Goal: Information Seeking & Learning: Learn about a topic

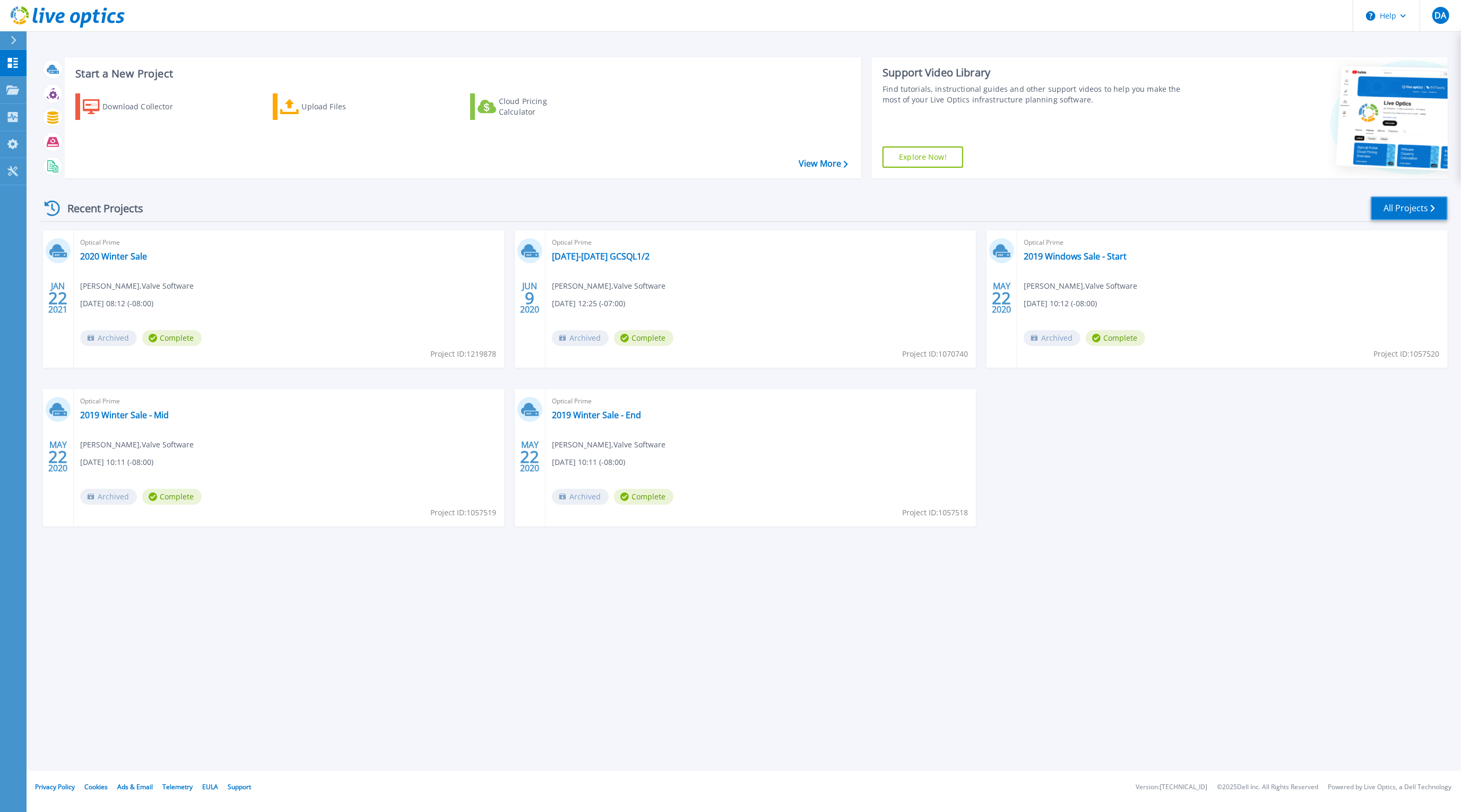
click at [1414, 208] on link "All Projects" at bounding box center [1409, 208] width 77 height 24
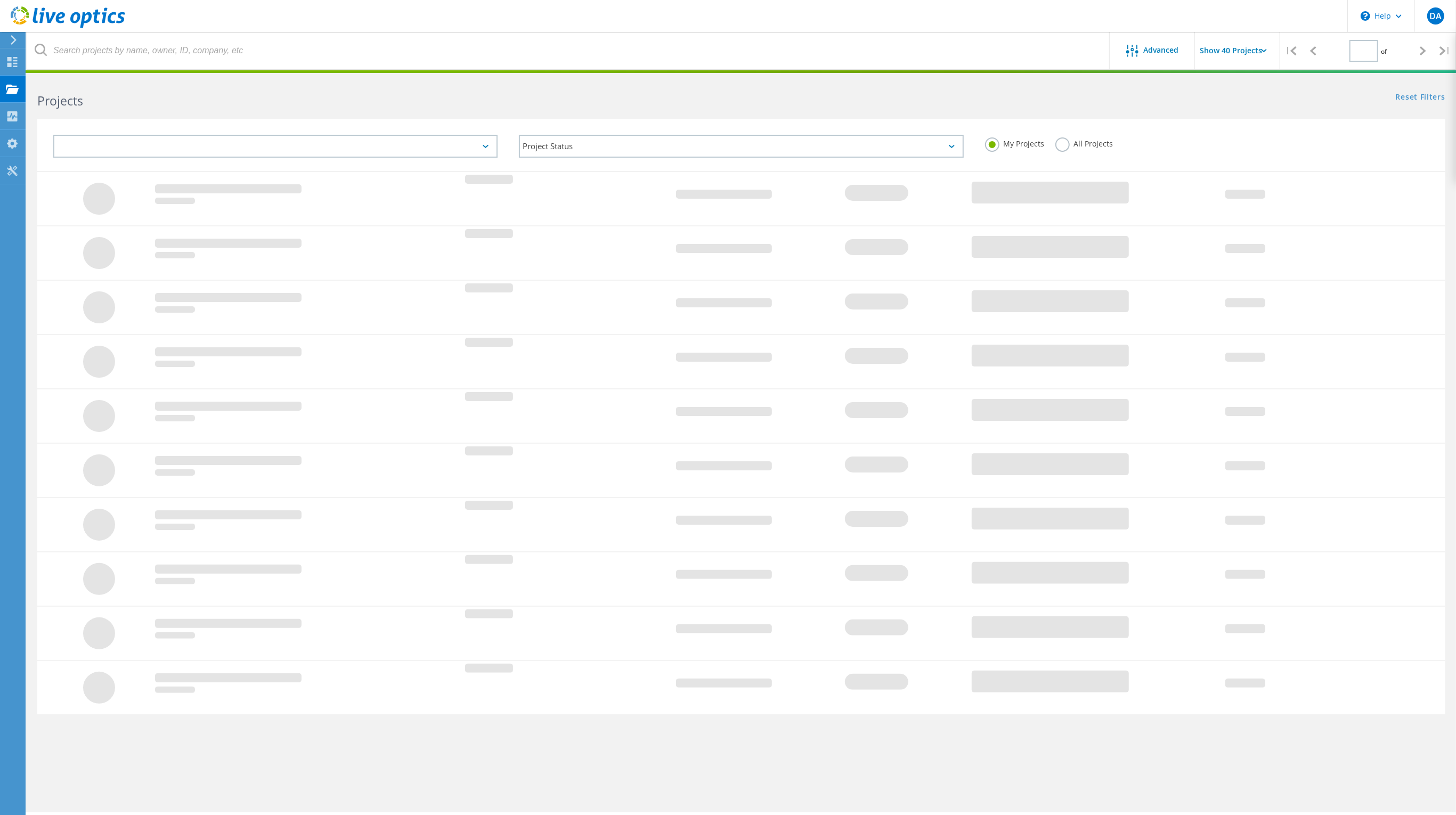
type input "1"
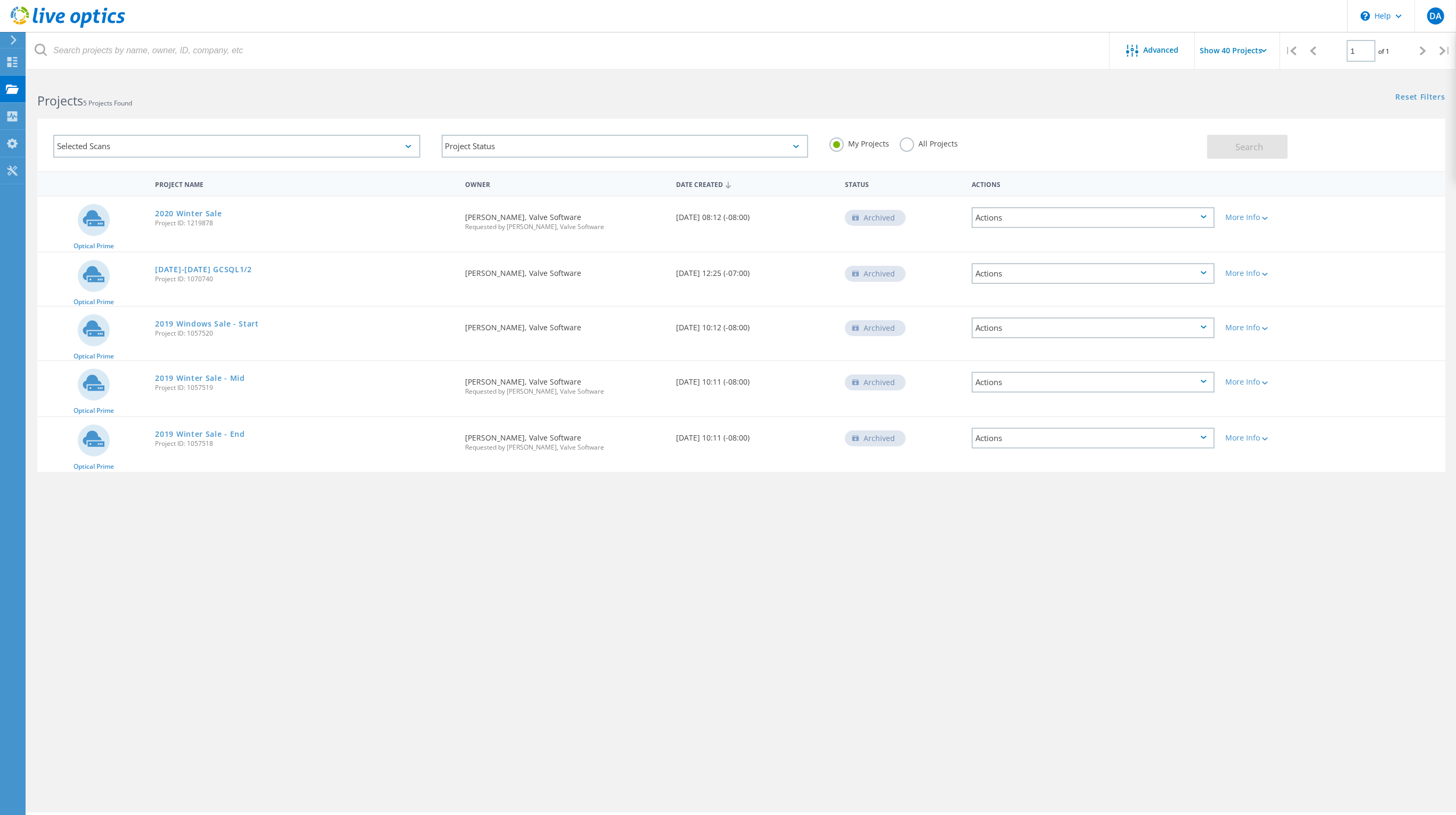
click at [1180, 216] on div "Actions" at bounding box center [1093, 217] width 243 height 21
click at [1199, 571] on div "Advanced Show 40 Projects | 1 of 1 | Email Address Project Name Company Date Cr…" at bounding box center [741, 444] width 1429 height 735
click at [1265, 220] on div at bounding box center [1263, 218] width 8 height 6
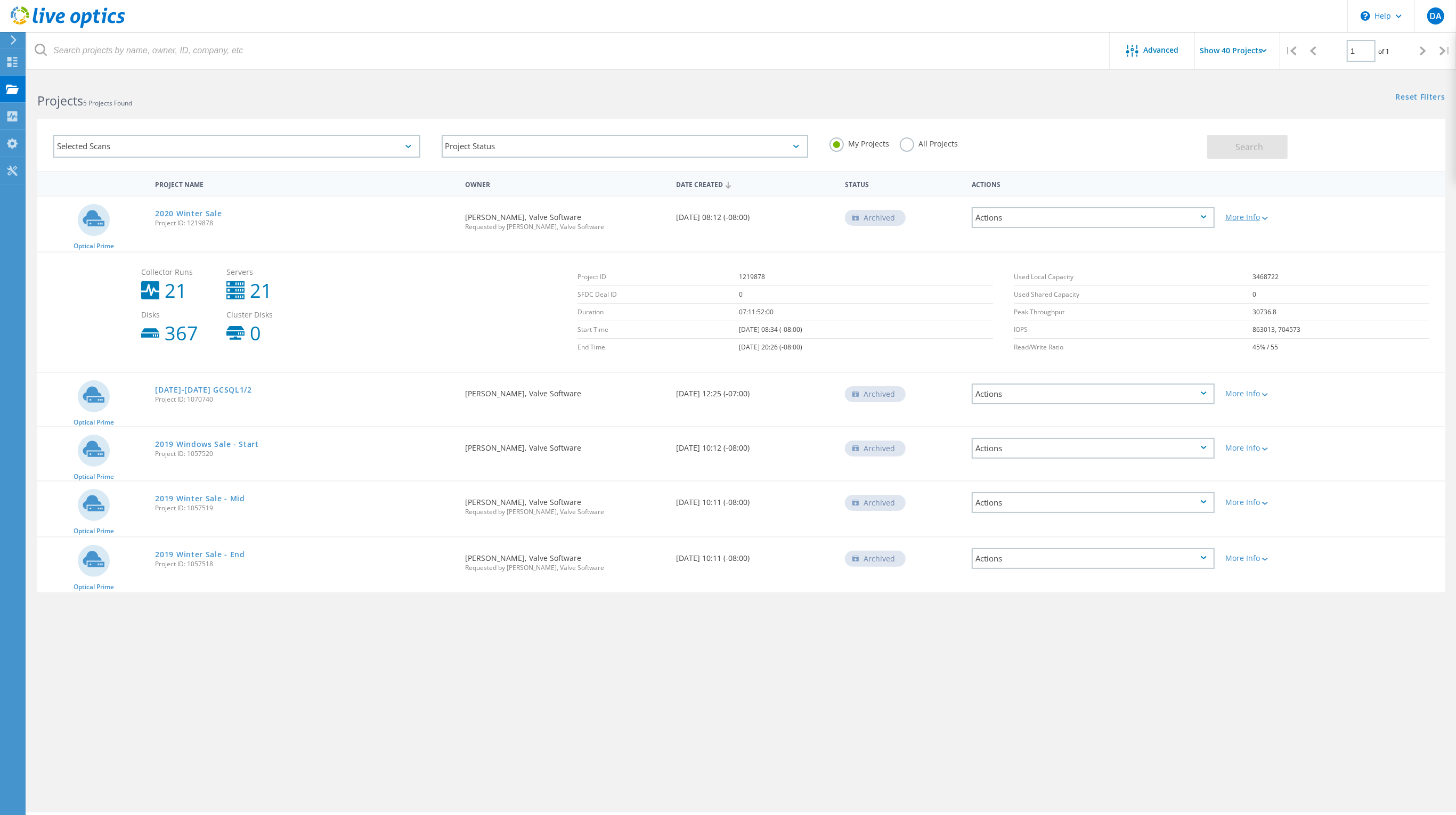
click at [1265, 220] on div at bounding box center [1263, 218] width 8 height 6
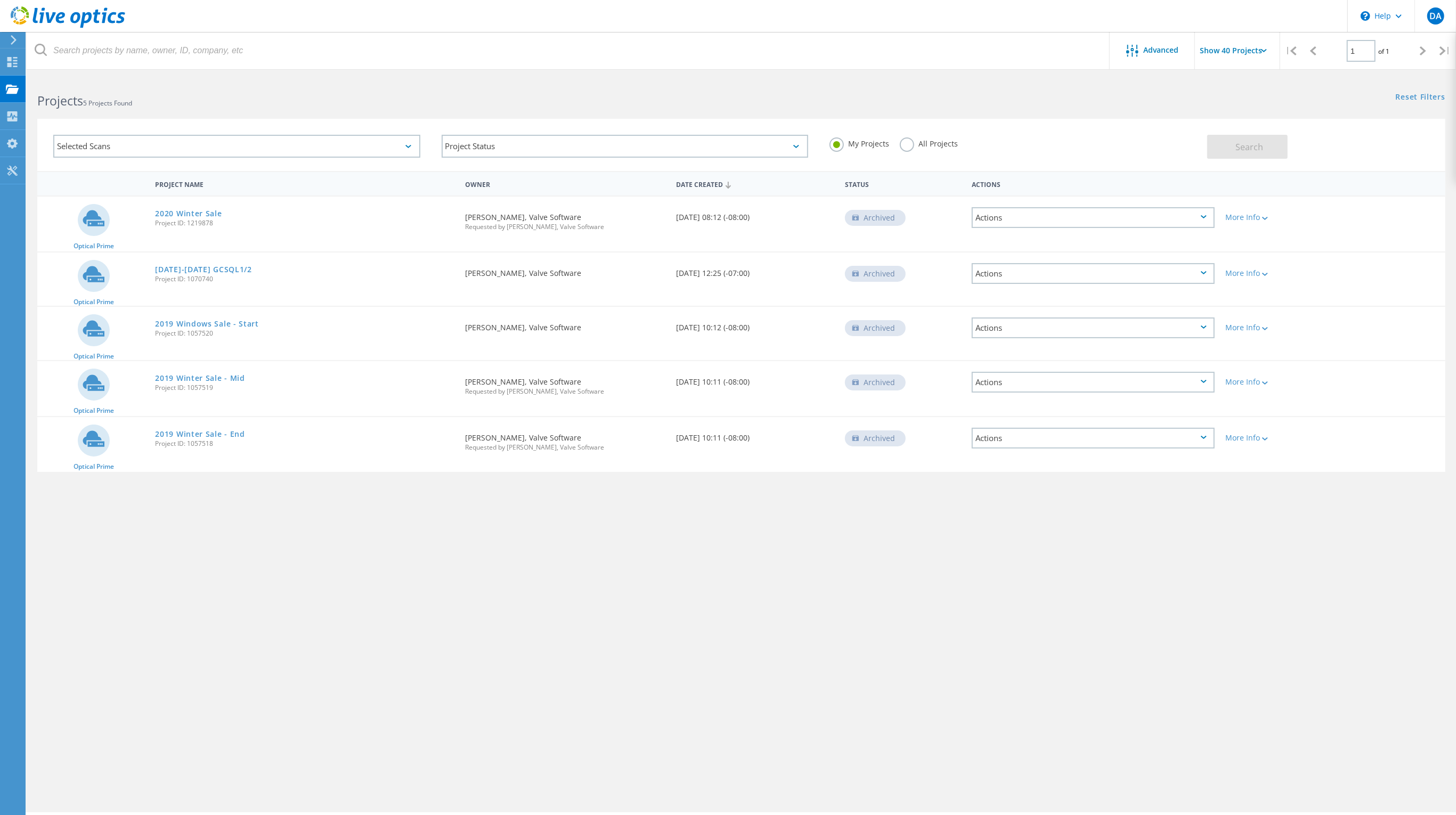
click at [1262, 47] on input "Show 40 Projects" at bounding box center [1248, 50] width 106 height 38
click at [1253, 602] on div "Advanced Show 40 Projects | 1 of 1 | Email Address Project Name Company Date Cr…" at bounding box center [741, 444] width 1429 height 735
click at [1436, 18] on span "DA" at bounding box center [1435, 16] width 12 height 9
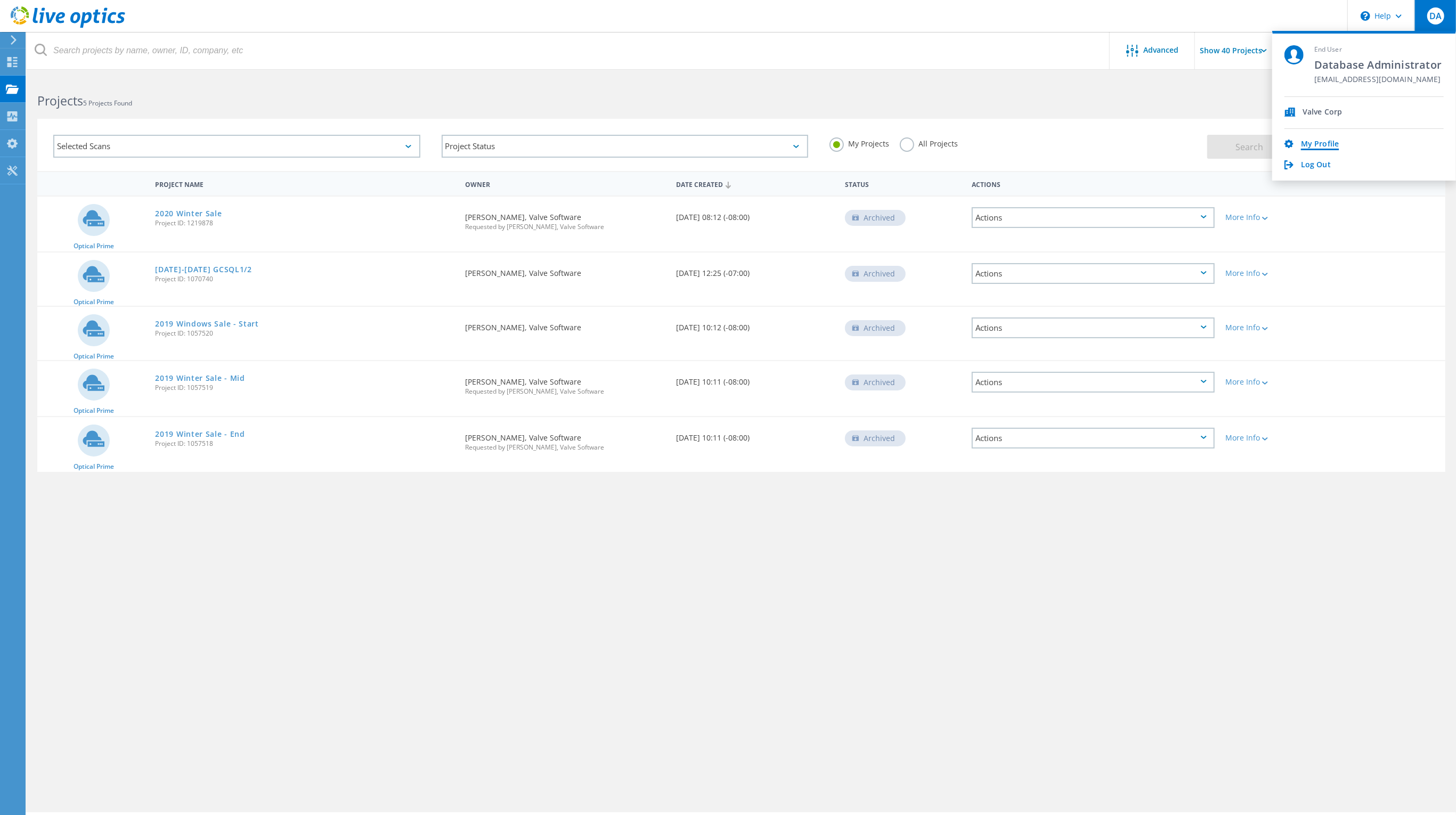
click at [1315, 143] on link "My Profile" at bounding box center [1319, 145] width 38 height 10
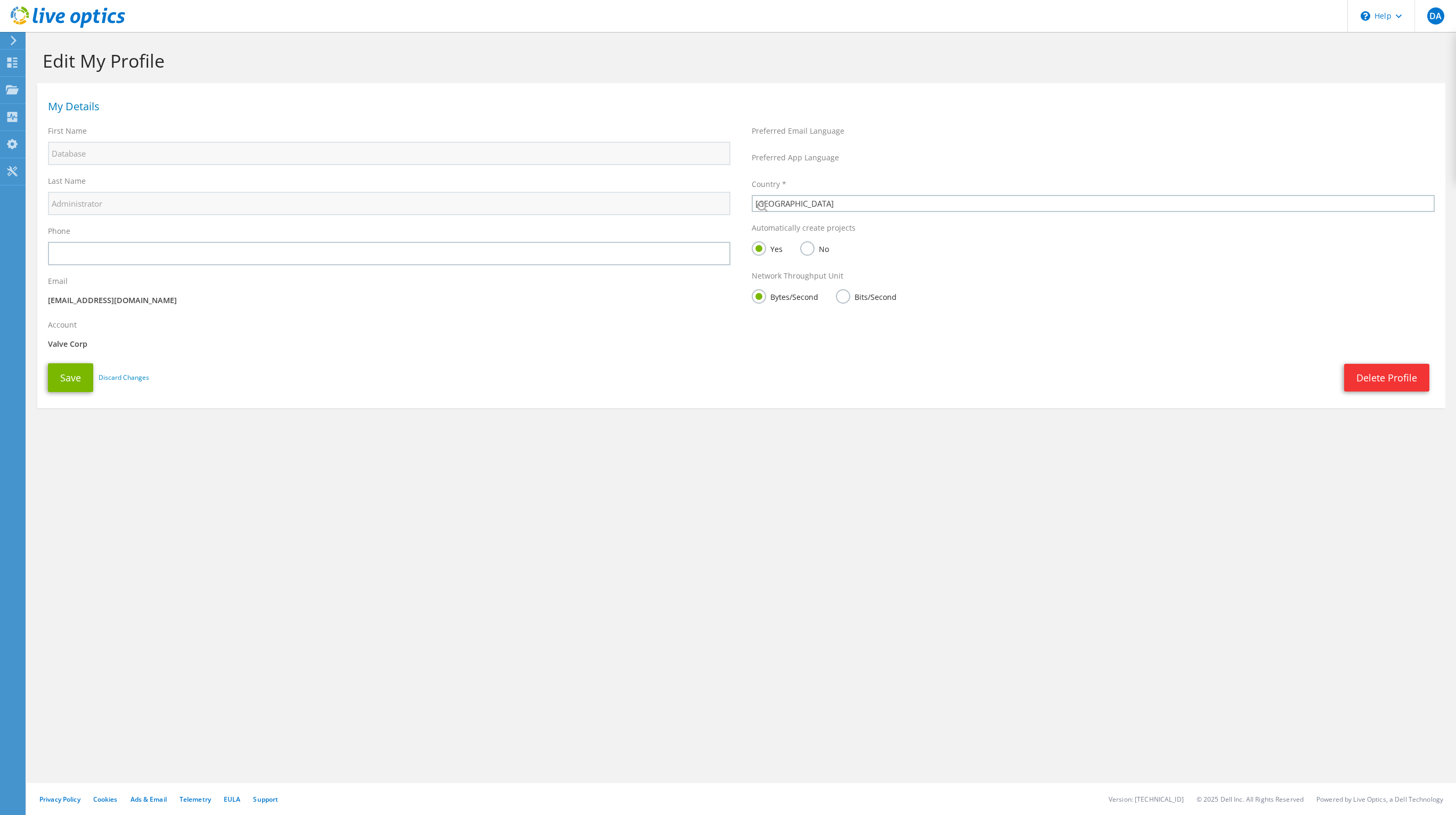
select select "224"
click at [1432, 23] on span "DA" at bounding box center [1435, 16] width 17 height 17
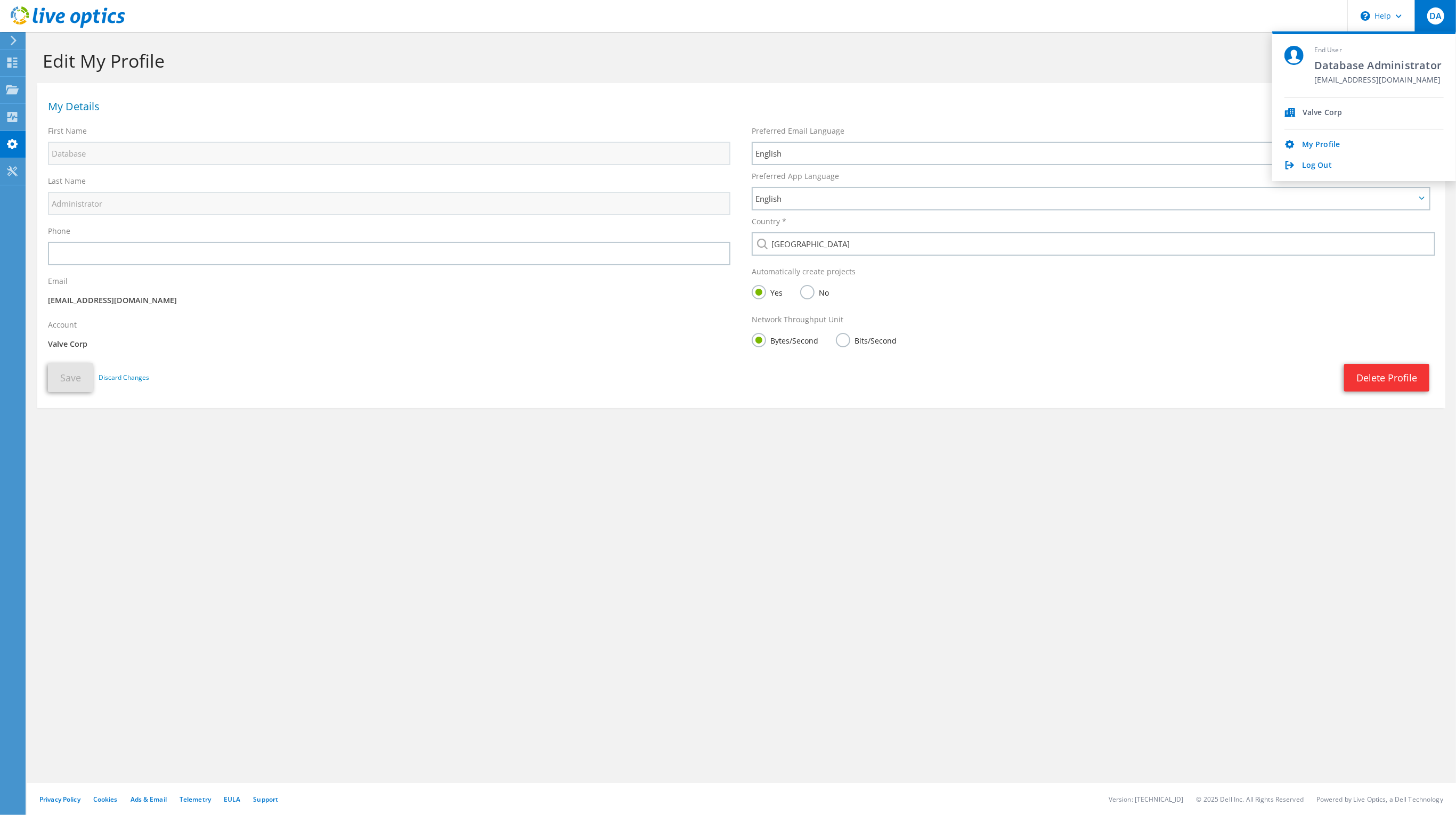
click at [1314, 108] on div "Valve Corp" at bounding box center [1322, 113] width 40 height 10
click at [1316, 167] on link "Log Out" at bounding box center [1316, 166] width 30 height 10
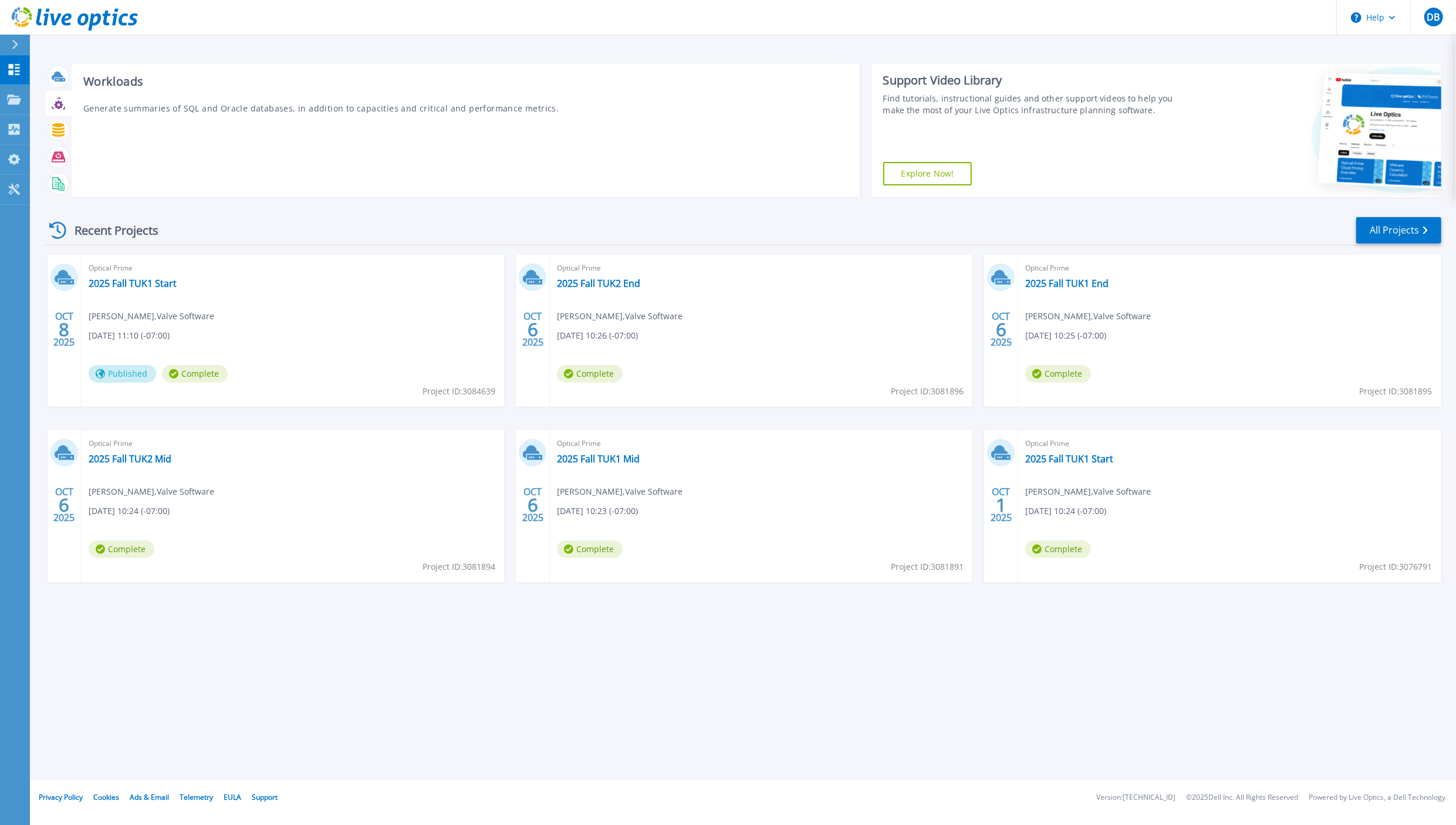
click at [54, 104] on icon at bounding box center [58, 103] width 13 height 13
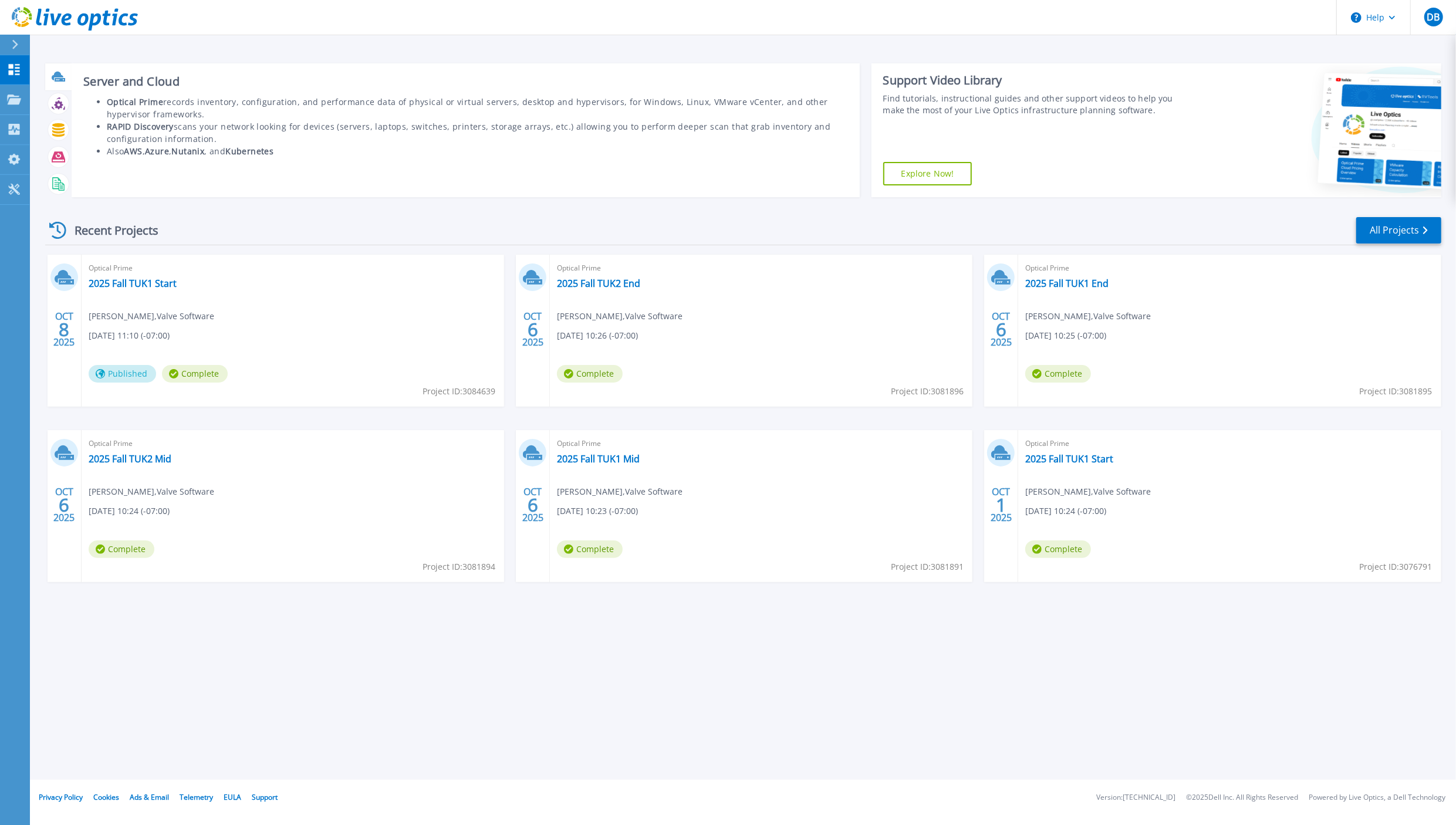
click at [58, 74] on icon at bounding box center [57, 76] width 12 height 9
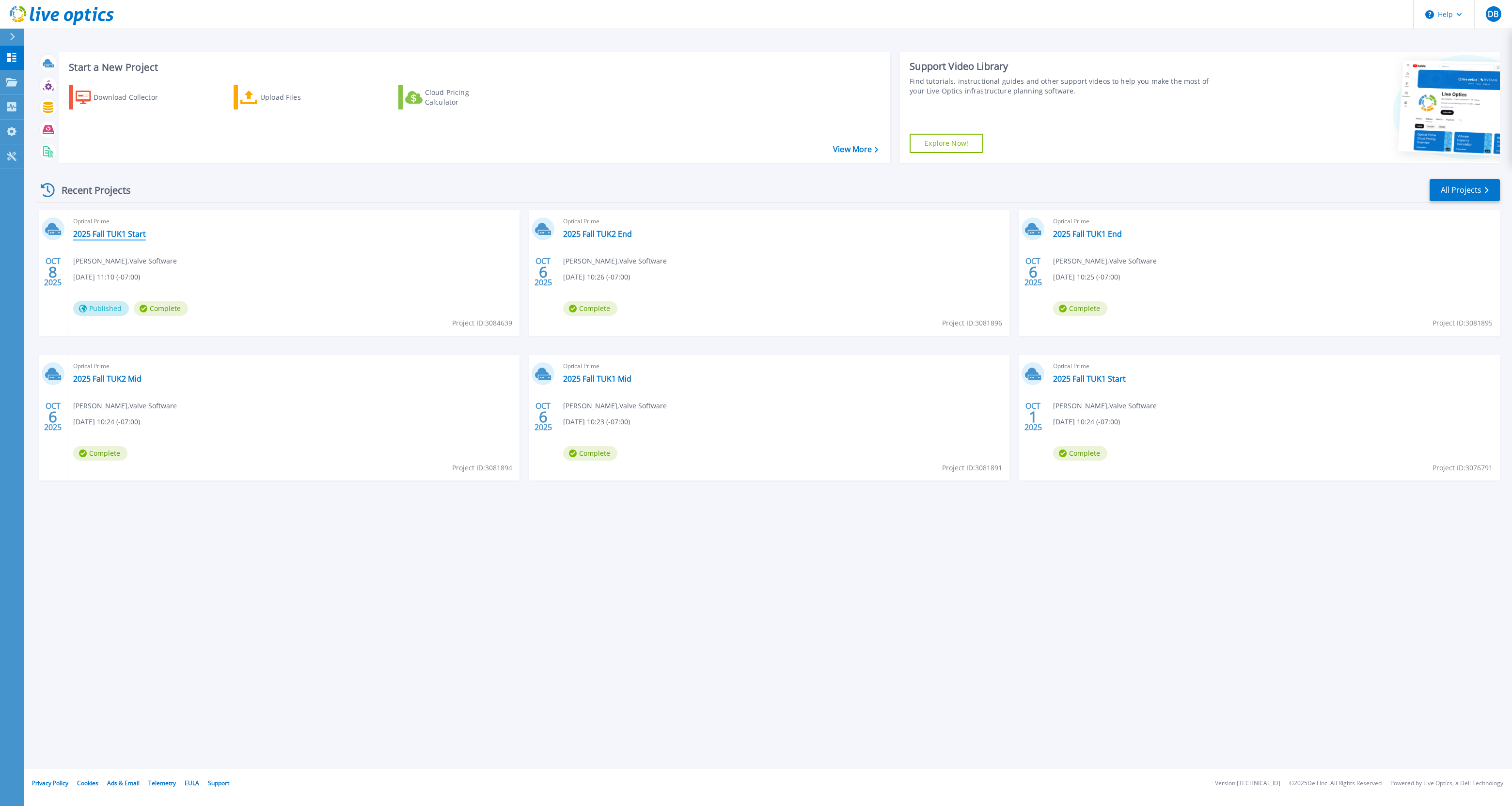
click at [99, 233] on link "2025 Fall TUK1 Start" at bounding box center [109, 233] width 73 height 10
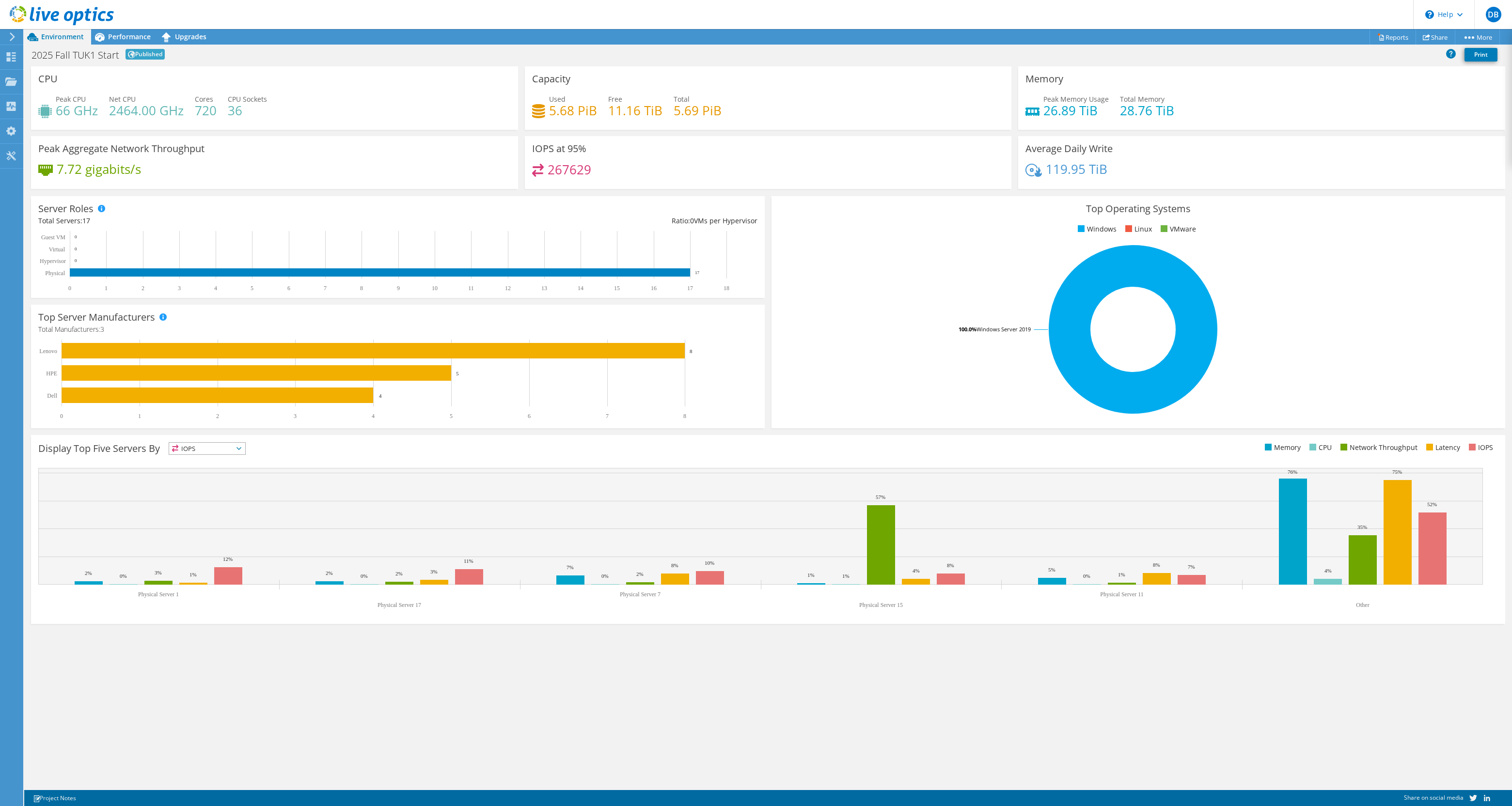
click at [626, 459] on div "Display Top Five Servers By IOPS IOPS" at bounding box center [768, 529] width 1475 height 189
click at [10, 55] on use at bounding box center [12, 57] width 9 height 9
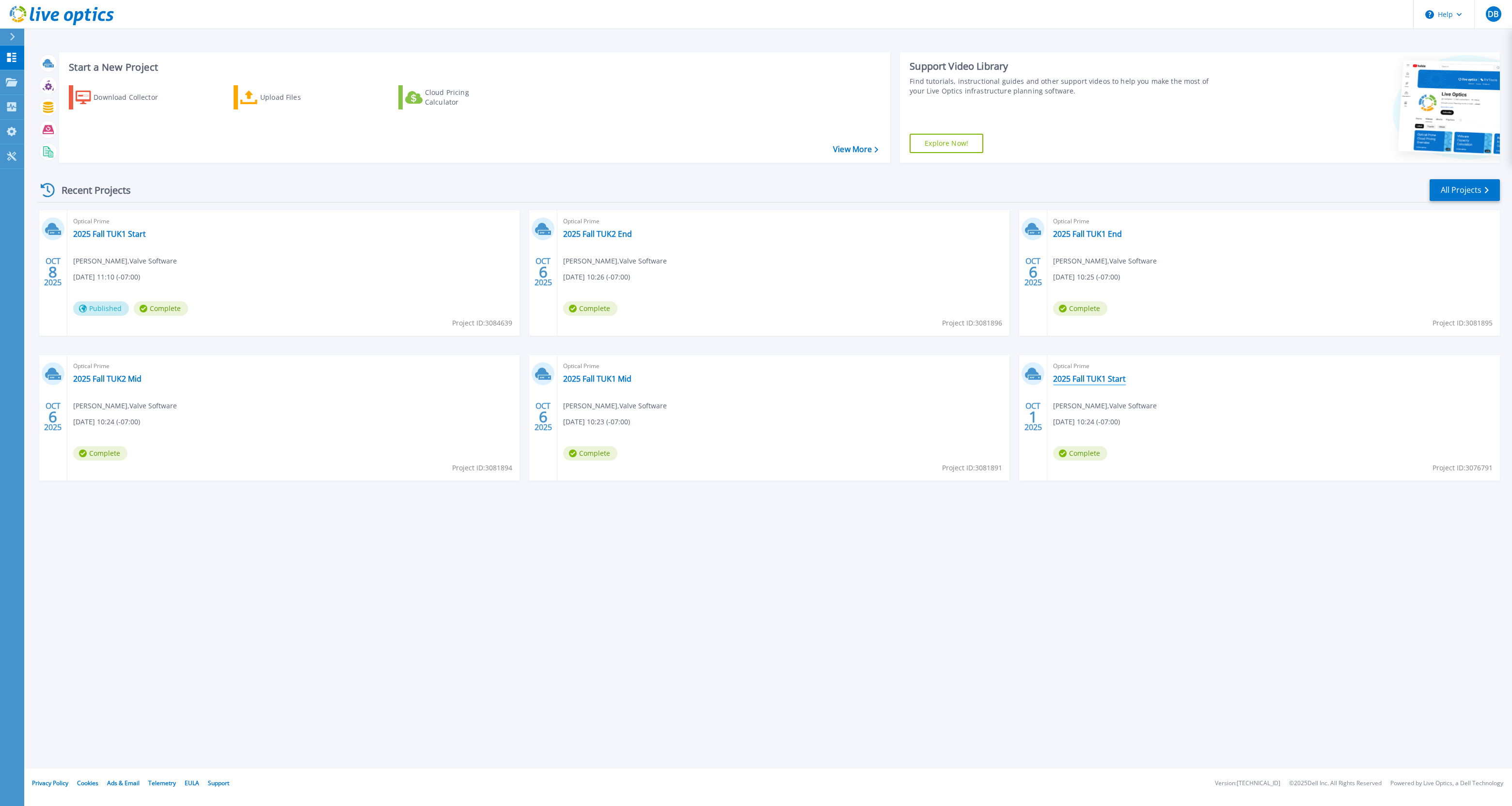
click at [1069, 383] on link "2025 Fall TUK1 Start" at bounding box center [1089, 378] width 73 height 10
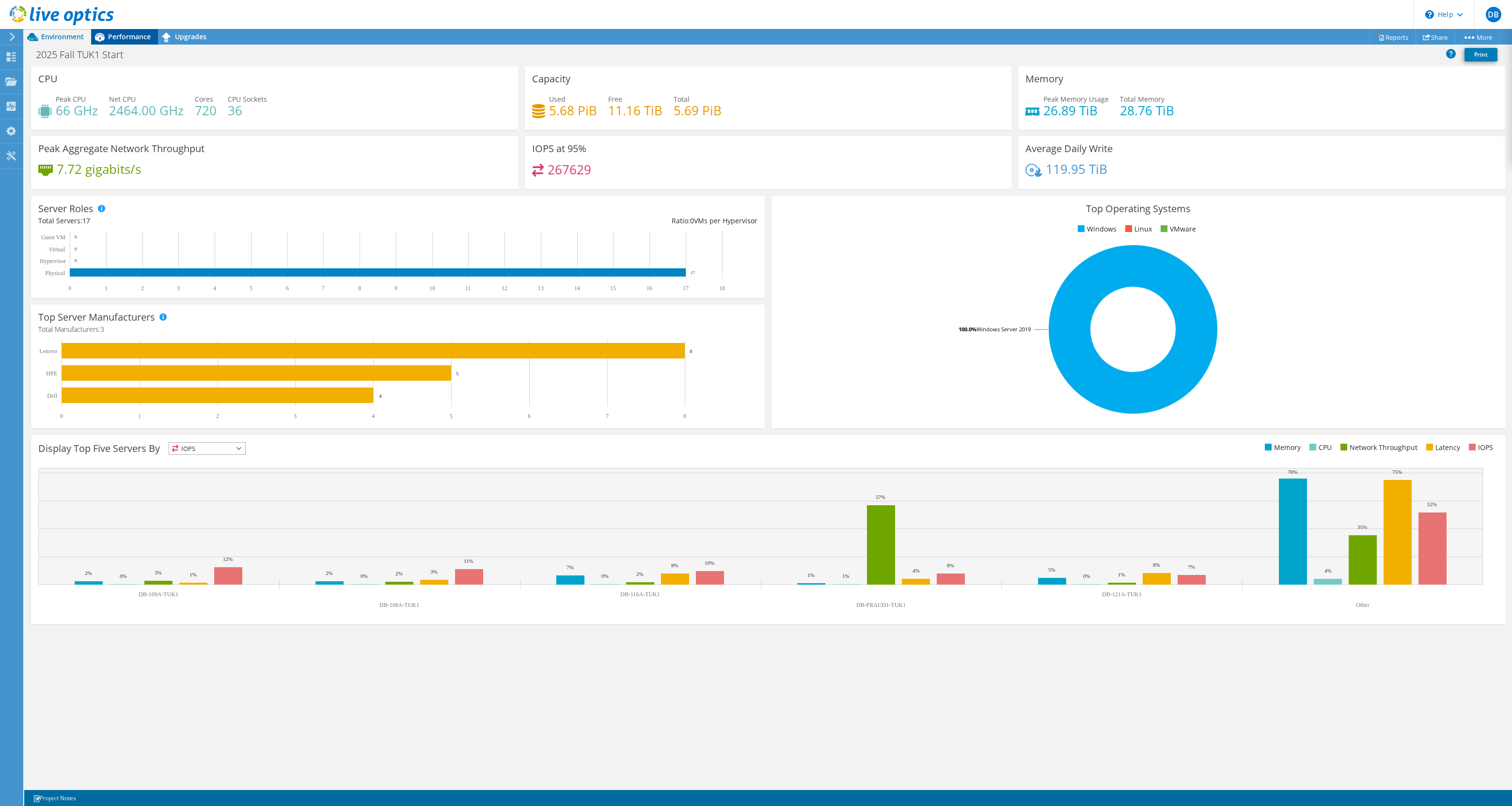
click at [129, 40] on span "Performance" at bounding box center [130, 37] width 43 height 9
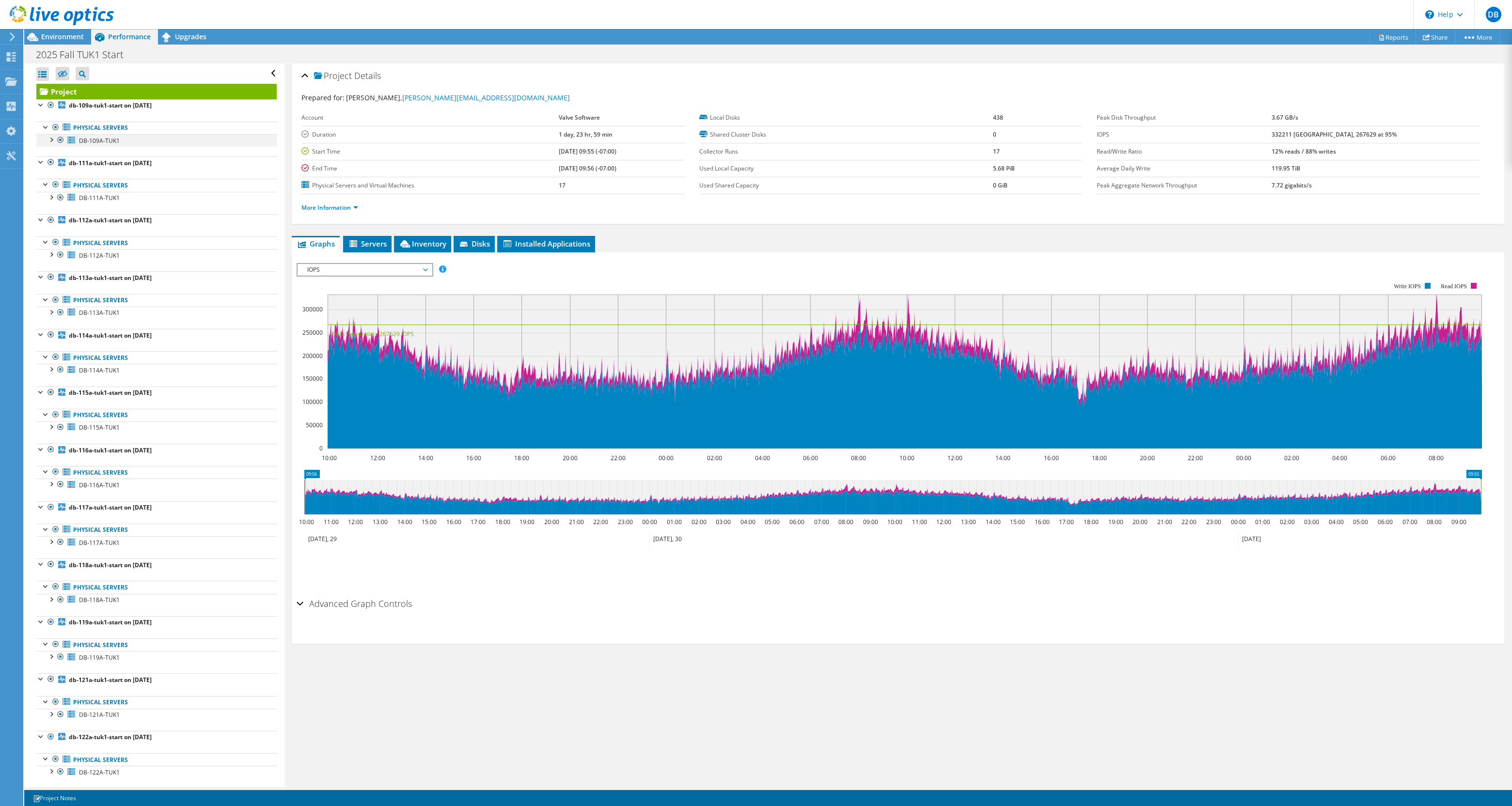
click at [50, 140] on div at bounding box center [50, 139] width 10 height 10
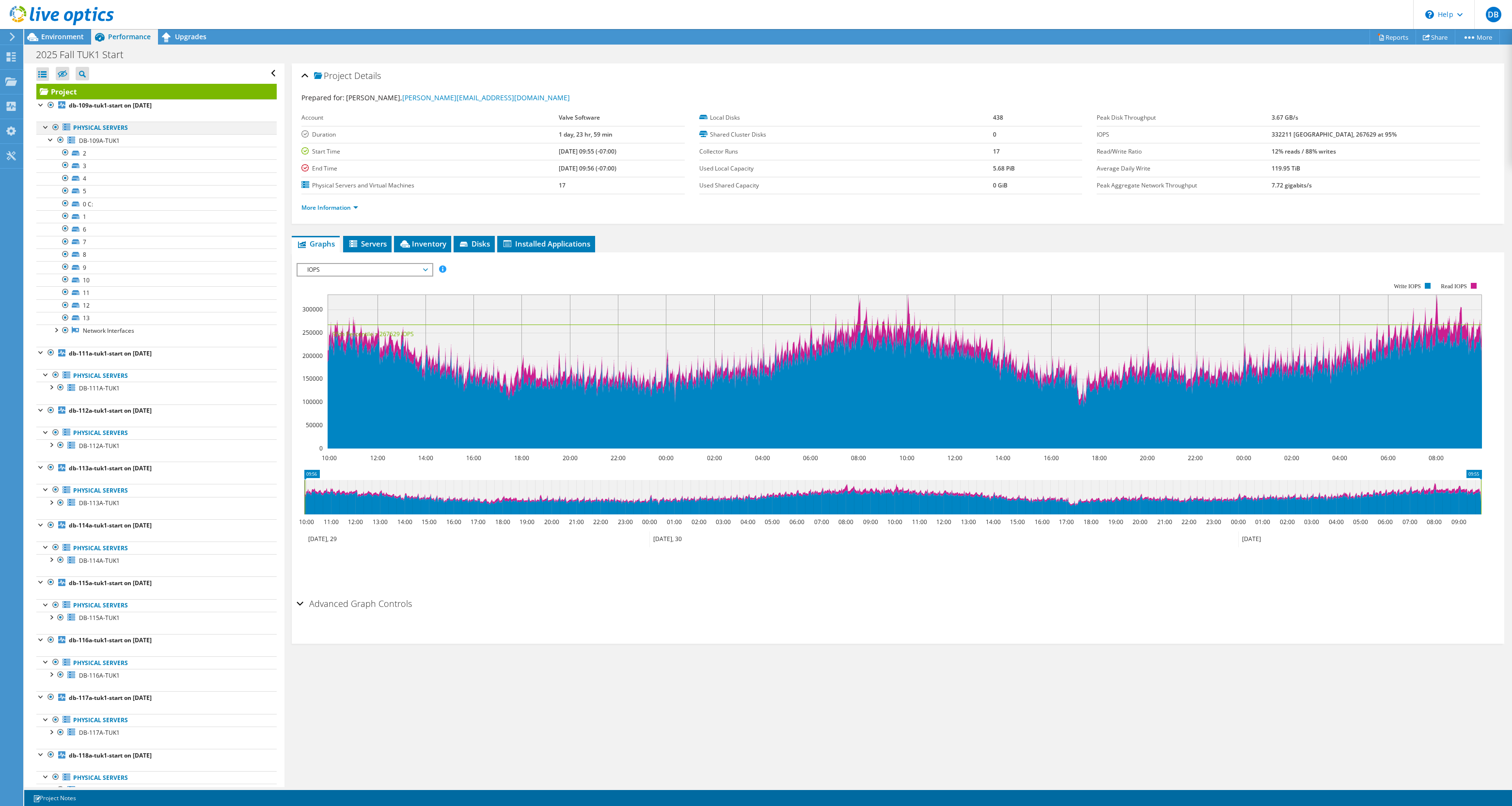
click at [45, 130] on div at bounding box center [46, 126] width 10 height 10
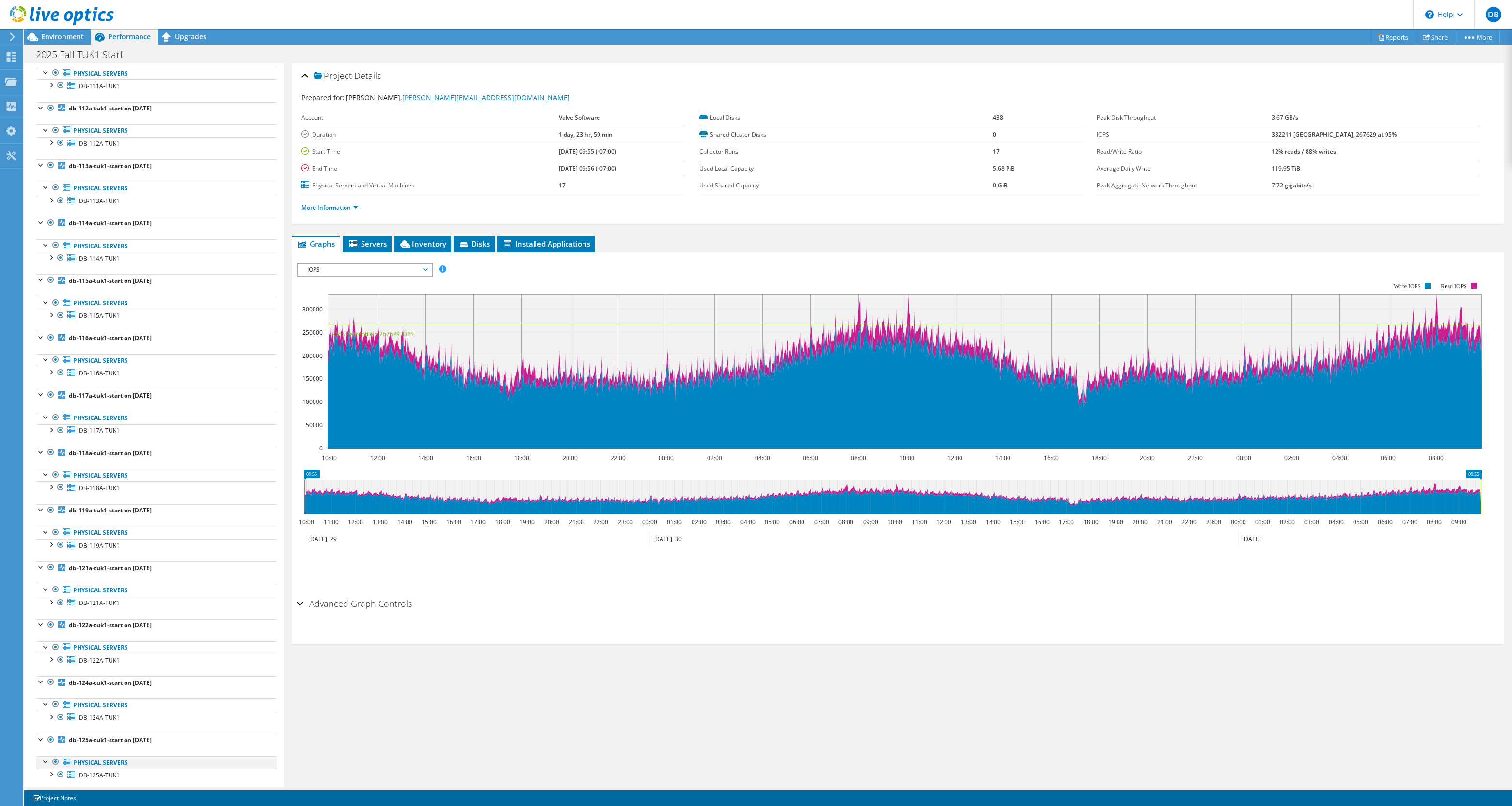
scroll to position [295, 0]
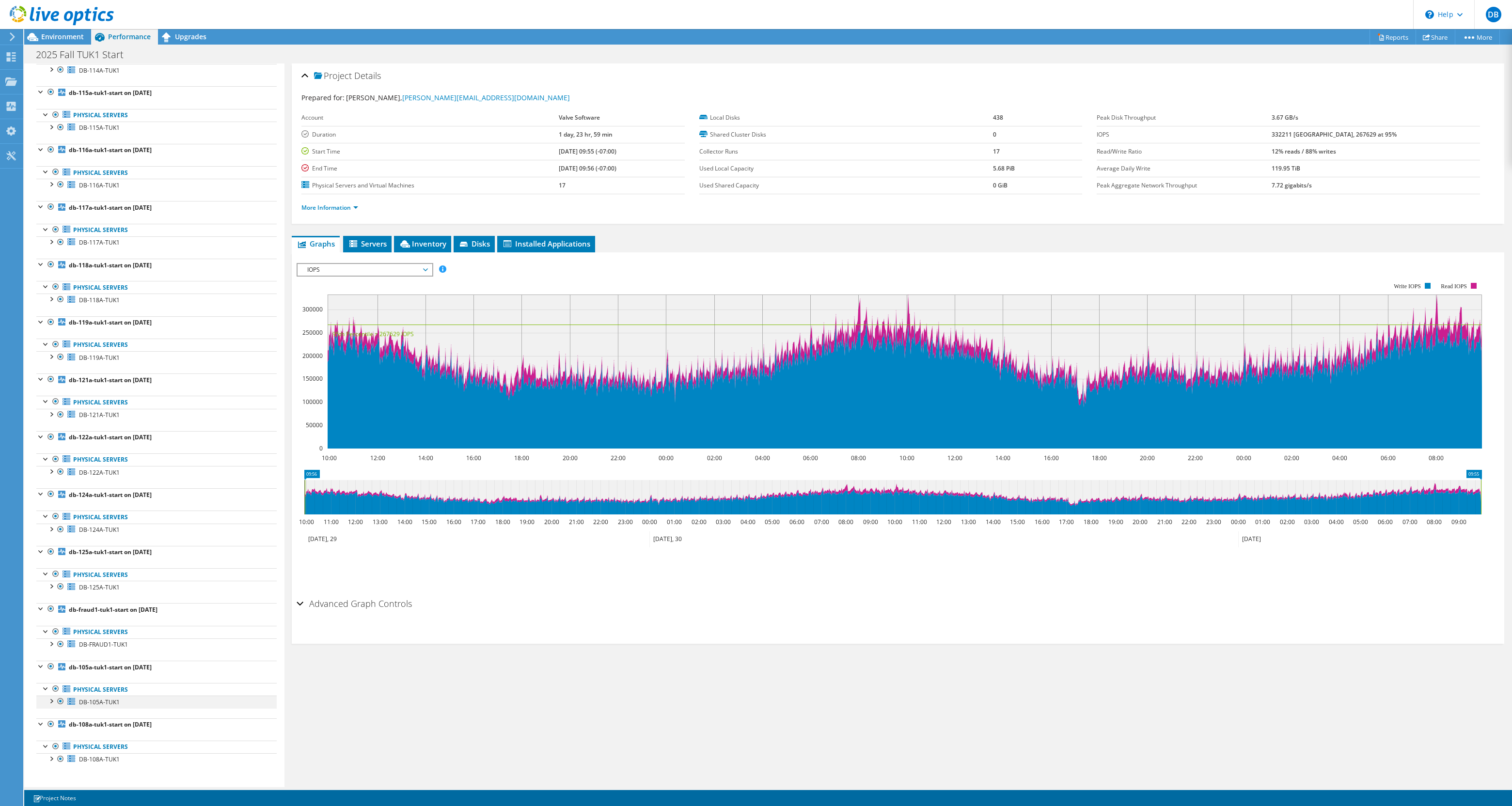
click at [51, 702] on div at bounding box center [50, 700] width 10 height 10
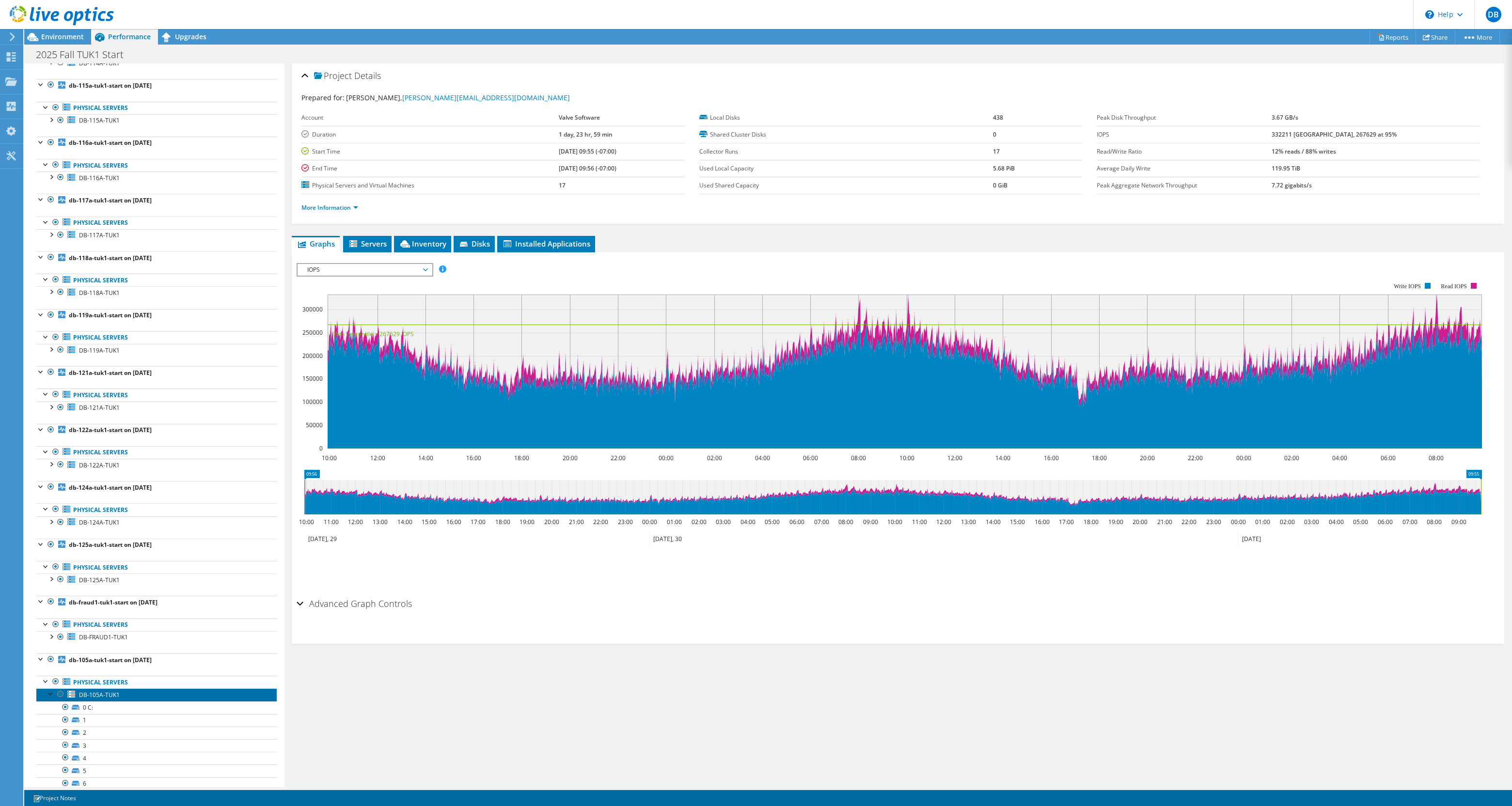
click at [86, 699] on span "DB-105A-TUK1" at bounding box center [99, 694] width 41 height 8
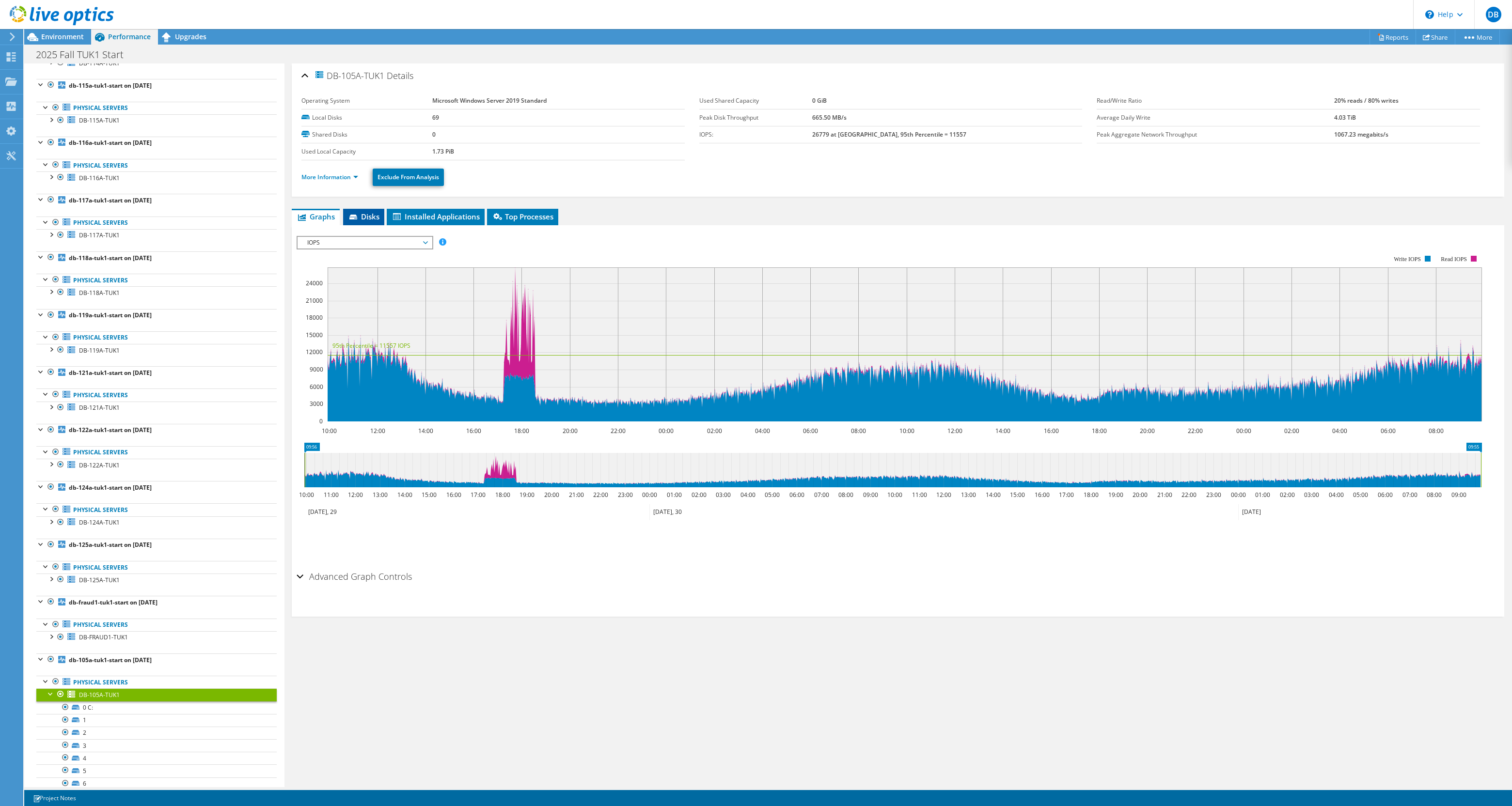
click at [370, 219] on span "Disks" at bounding box center [364, 216] width 32 height 10
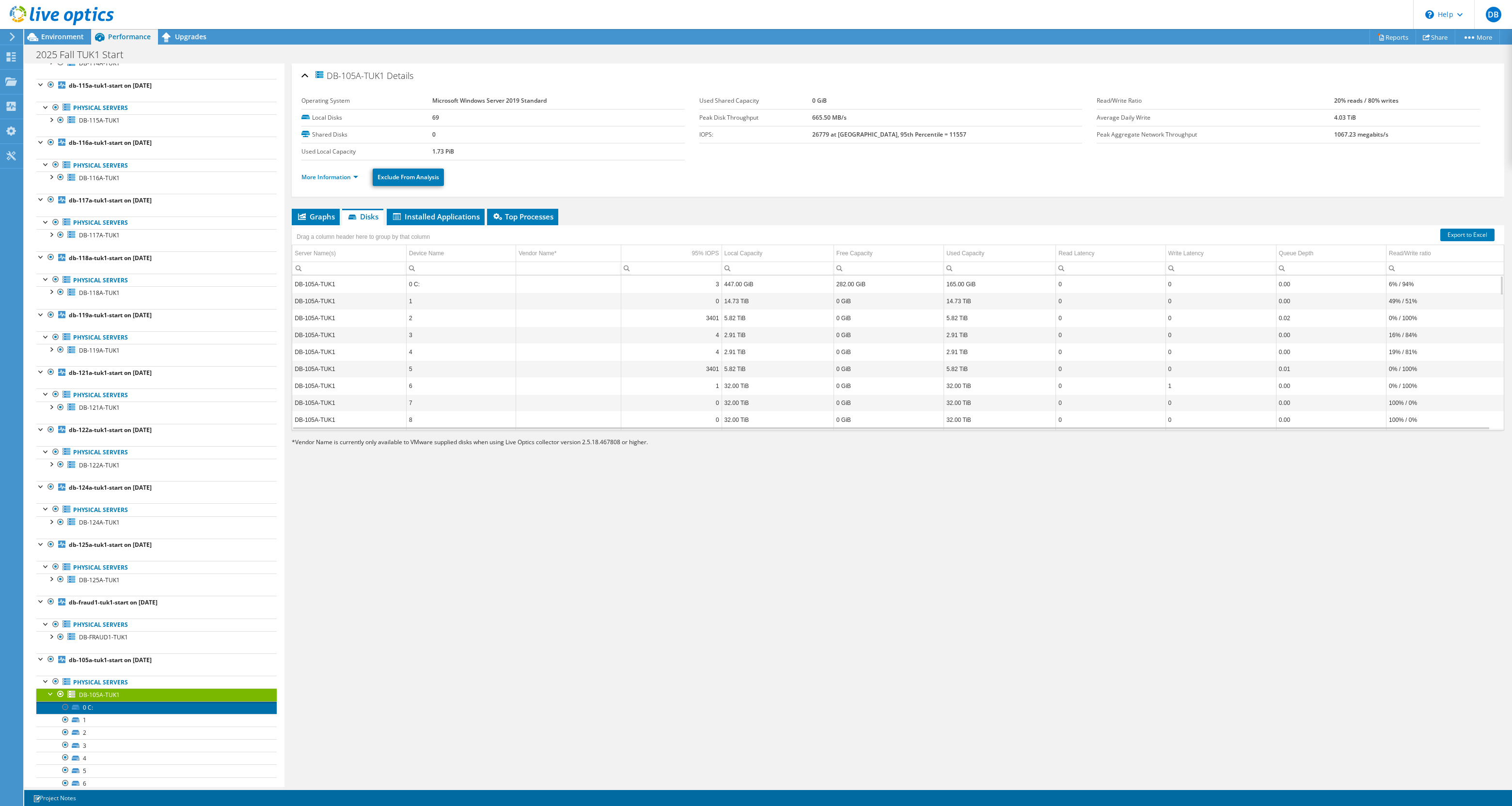
click at [181, 713] on link "0 C:" at bounding box center [156, 708] width 241 height 13
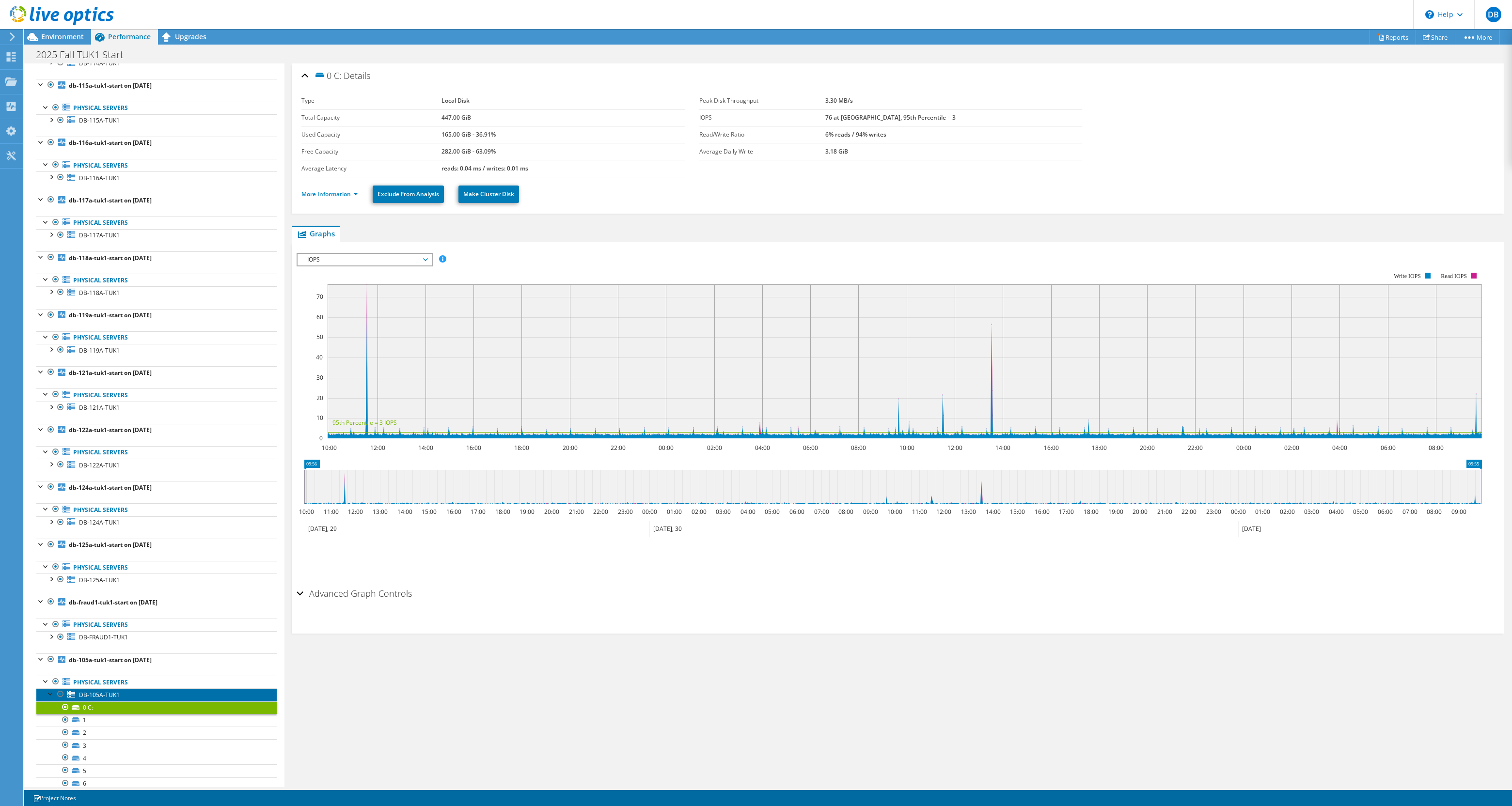
click at [110, 699] on span "DB-105A-TUK1" at bounding box center [99, 694] width 41 height 8
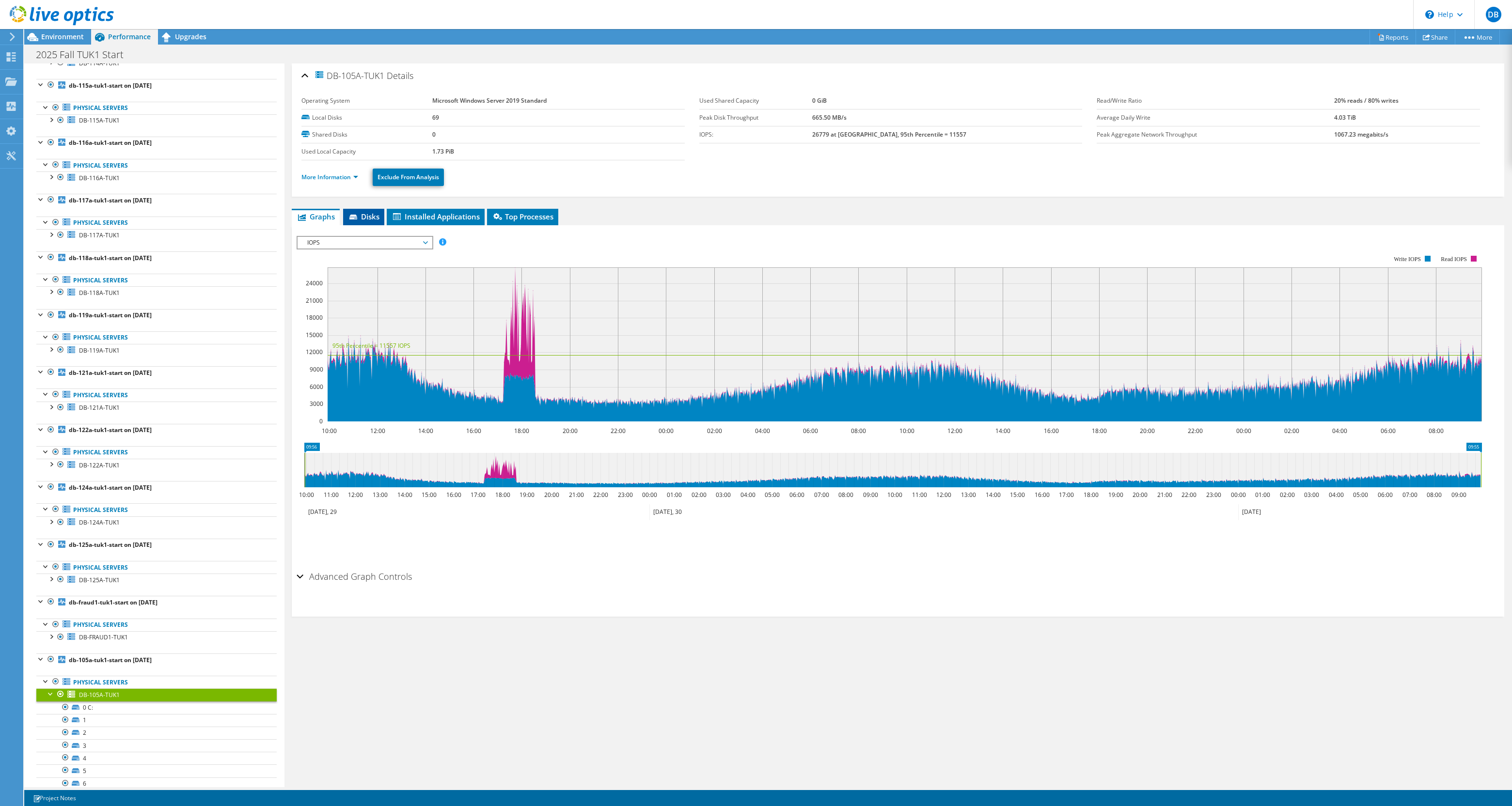
click at [353, 215] on icon at bounding box center [354, 218] width 10 height 6
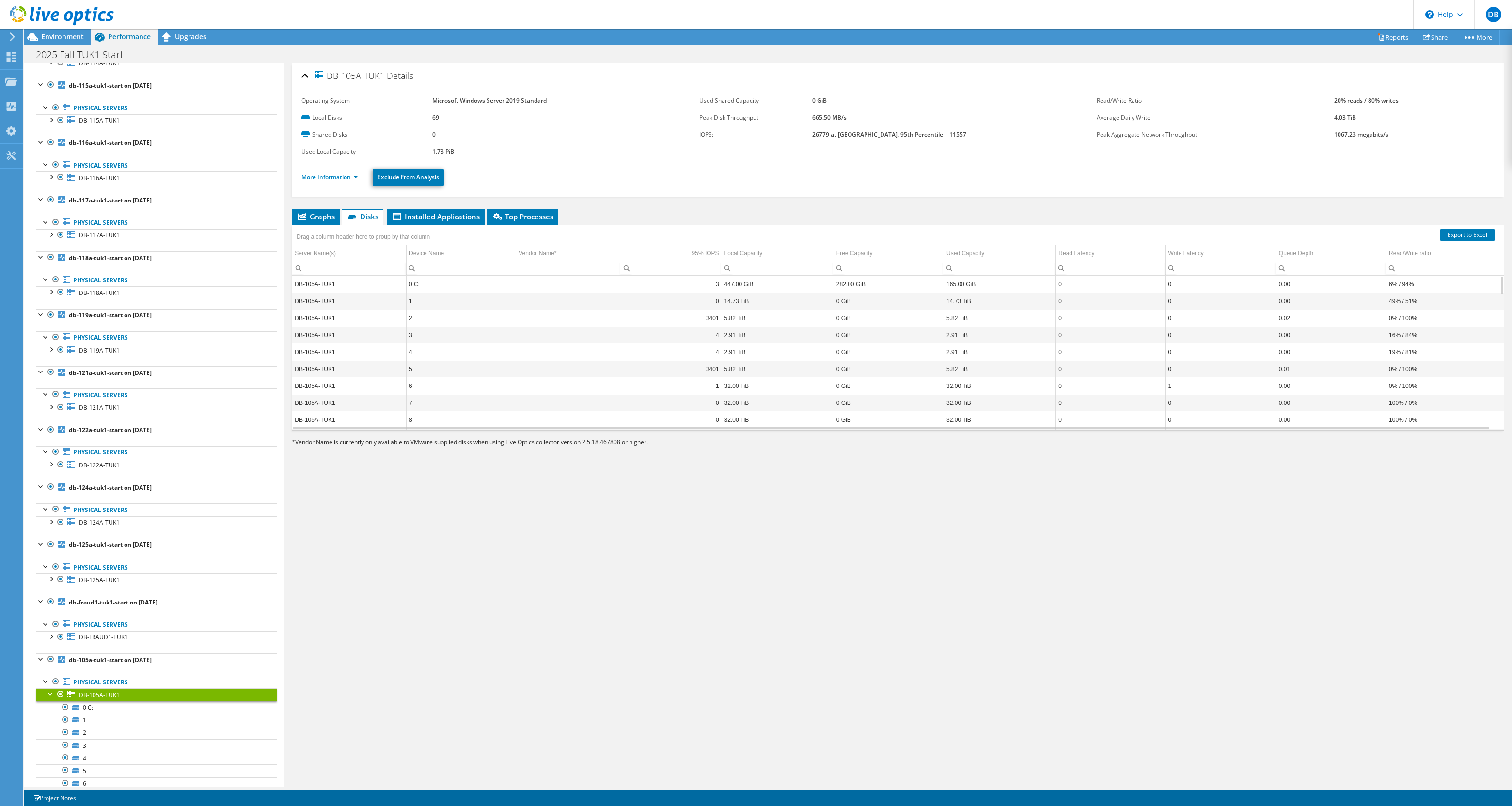
click at [426, 345] on td "4" at bounding box center [461, 352] width 110 height 17
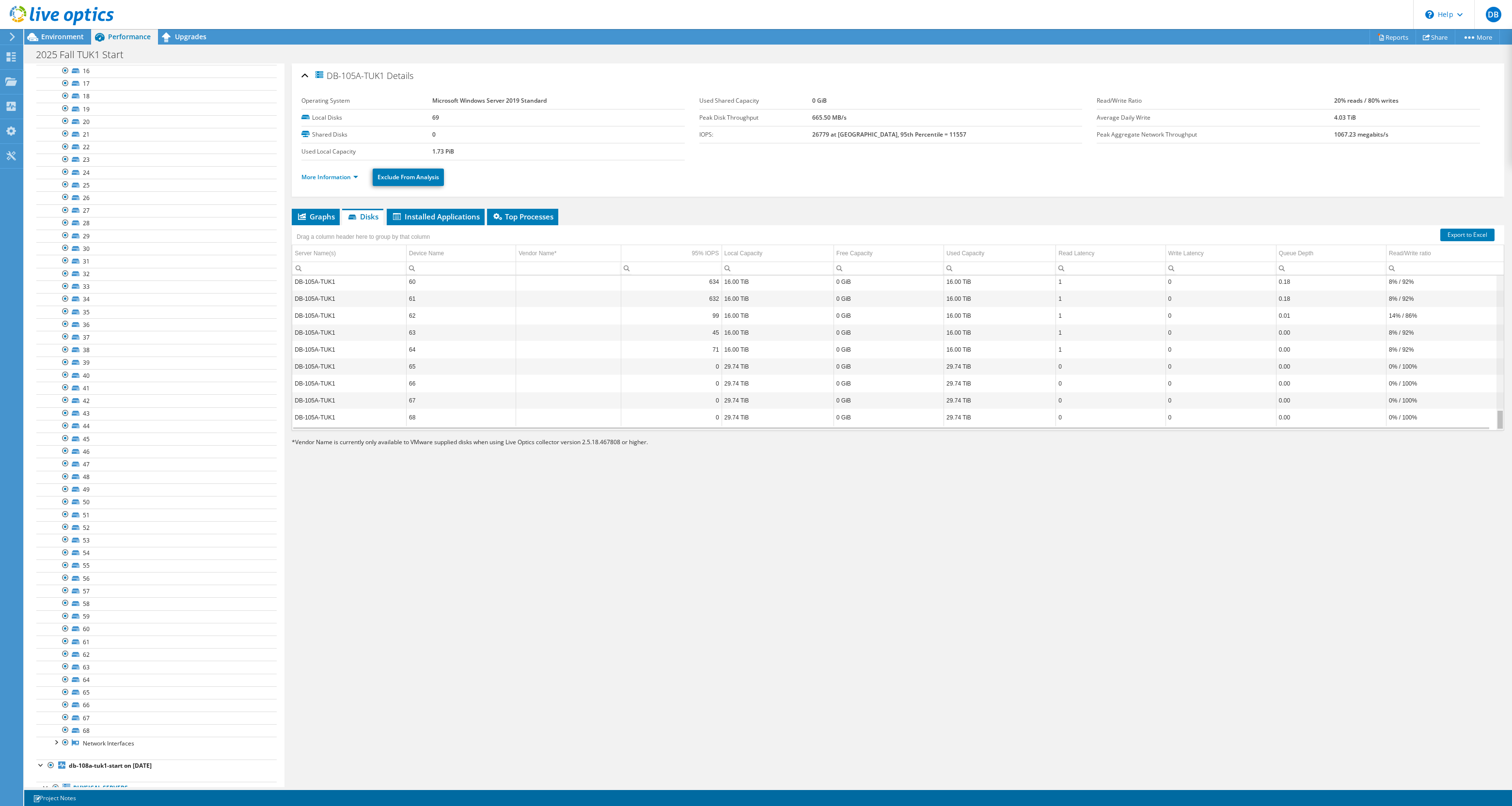
scroll to position [1032, 0]
drag, startPoint x: 1492, startPoint y: 359, endPoint x: 1409, endPoint y: 595, distance: 250.2
click at [1480, 578] on body "DB End User Donald Beaugez Donald@valvesoftware.com Valve Software My Profile L…" at bounding box center [756, 403] width 1512 height 806
drag, startPoint x: 1491, startPoint y: 417, endPoint x: 1505, endPoint y: 260, distance: 157.6
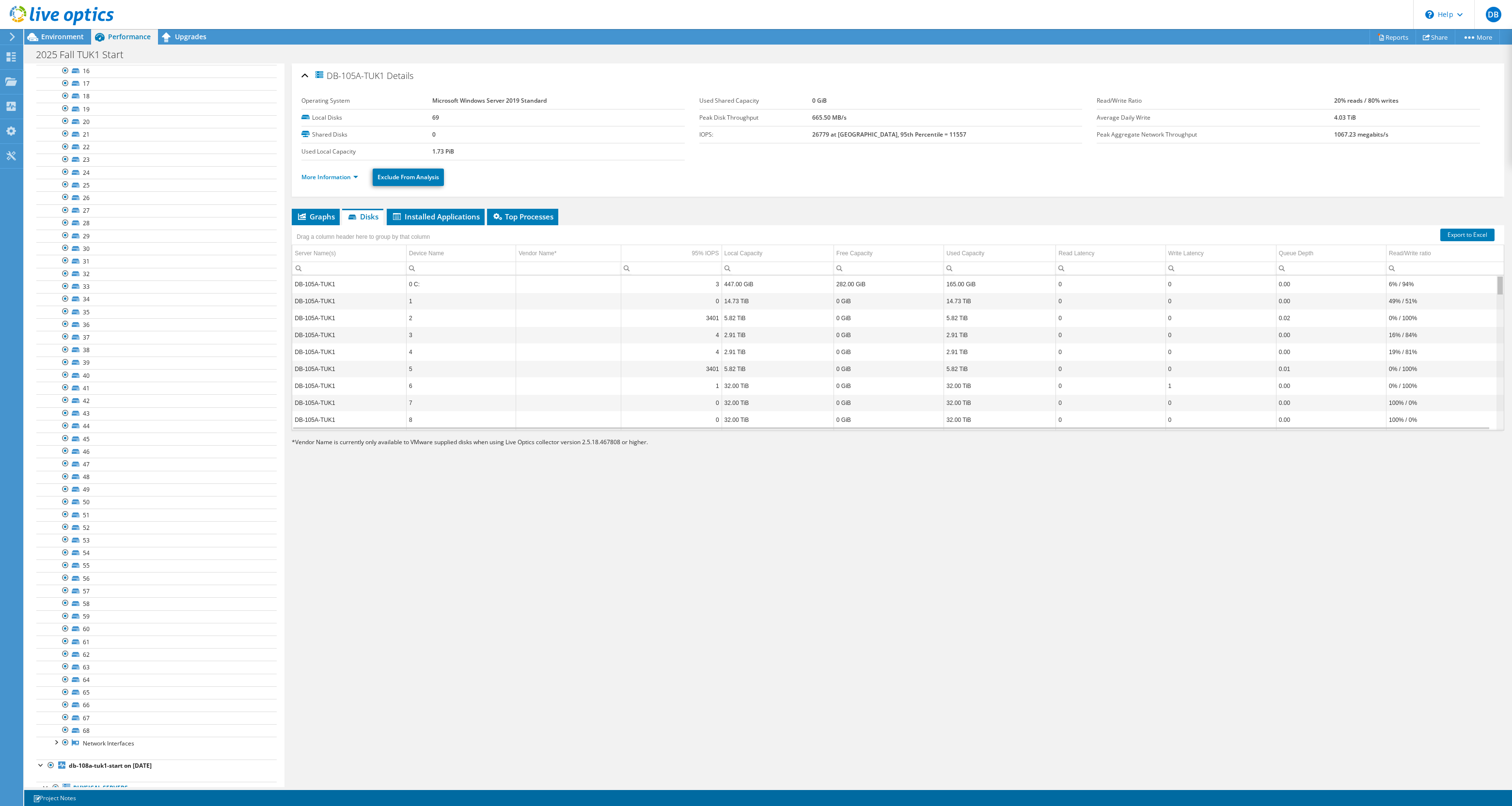
click at [1505, 260] on body "DB End User Donald Beaugez Donald@valvesoftware.com Valve Software My Profile L…" at bounding box center [756, 403] width 1512 height 806
click at [316, 286] on td "DB-105A-TUK1" at bounding box center [349, 284] width 114 height 17
click at [303, 284] on td "DB-105A-TUK1" at bounding box center [349, 284] width 114 height 17
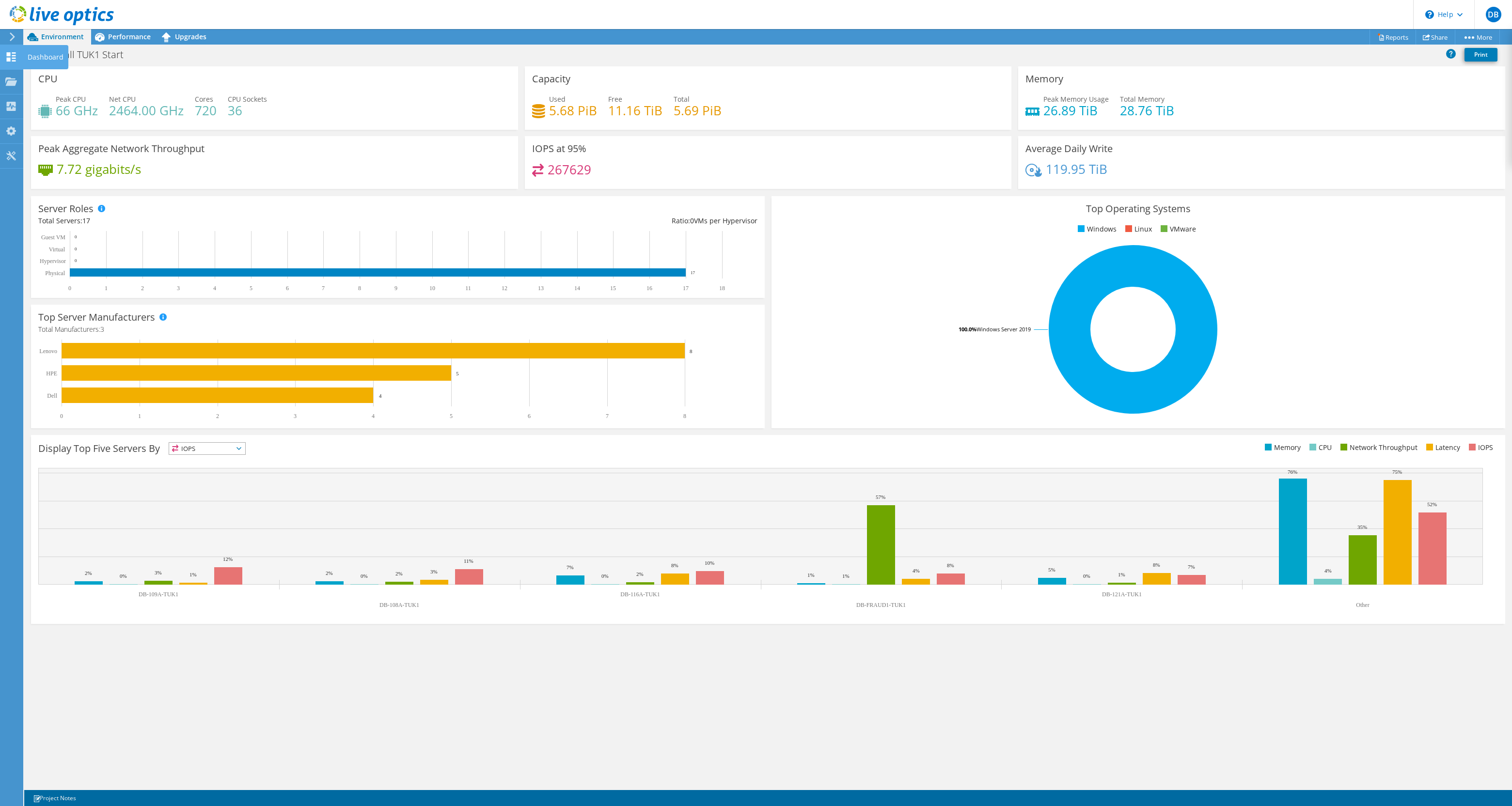
click at [11, 57] on icon at bounding box center [11, 57] width 12 height 9
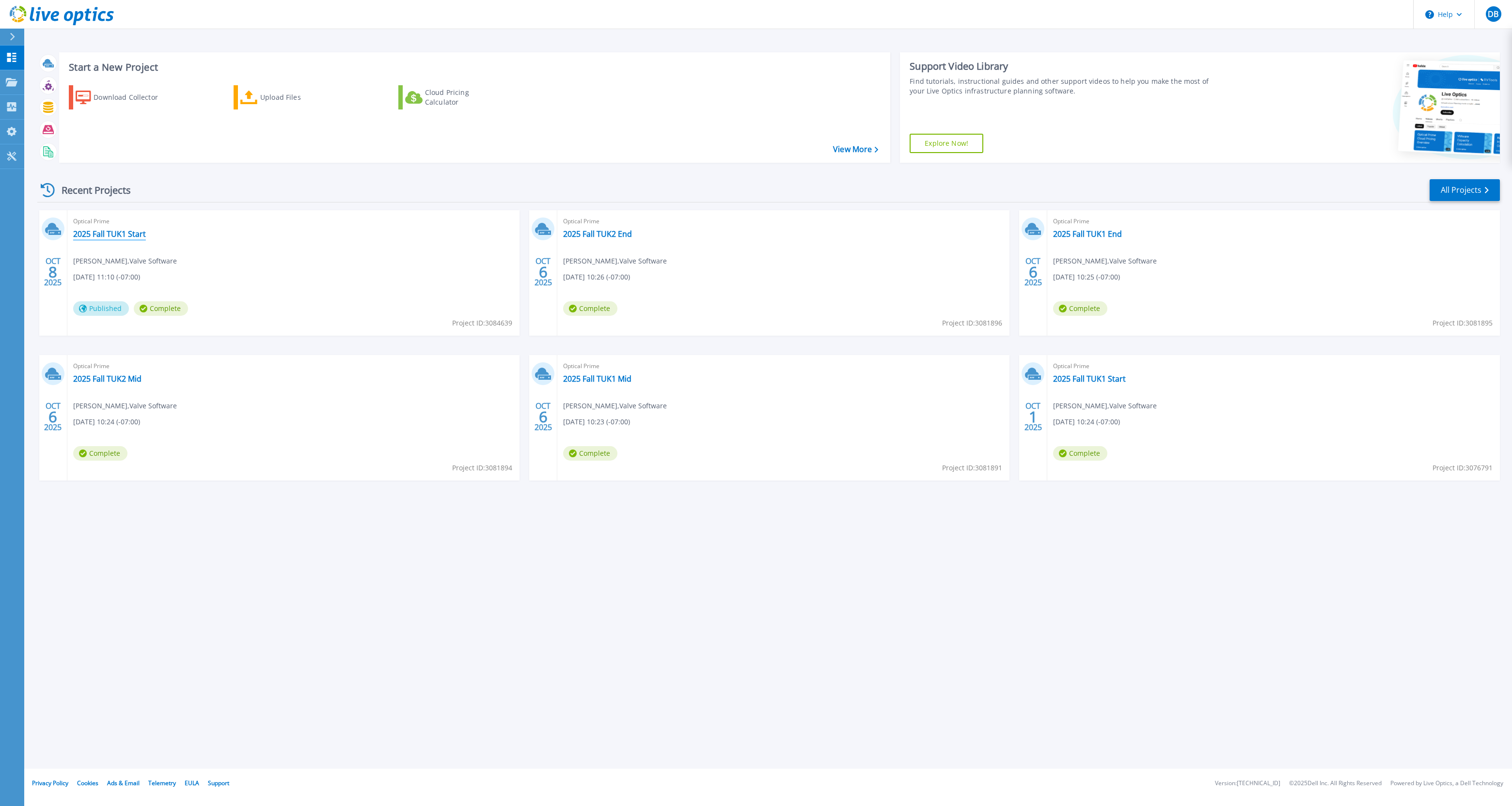
click at [100, 231] on link "2025 Fall TUK1 Start" at bounding box center [109, 233] width 73 height 10
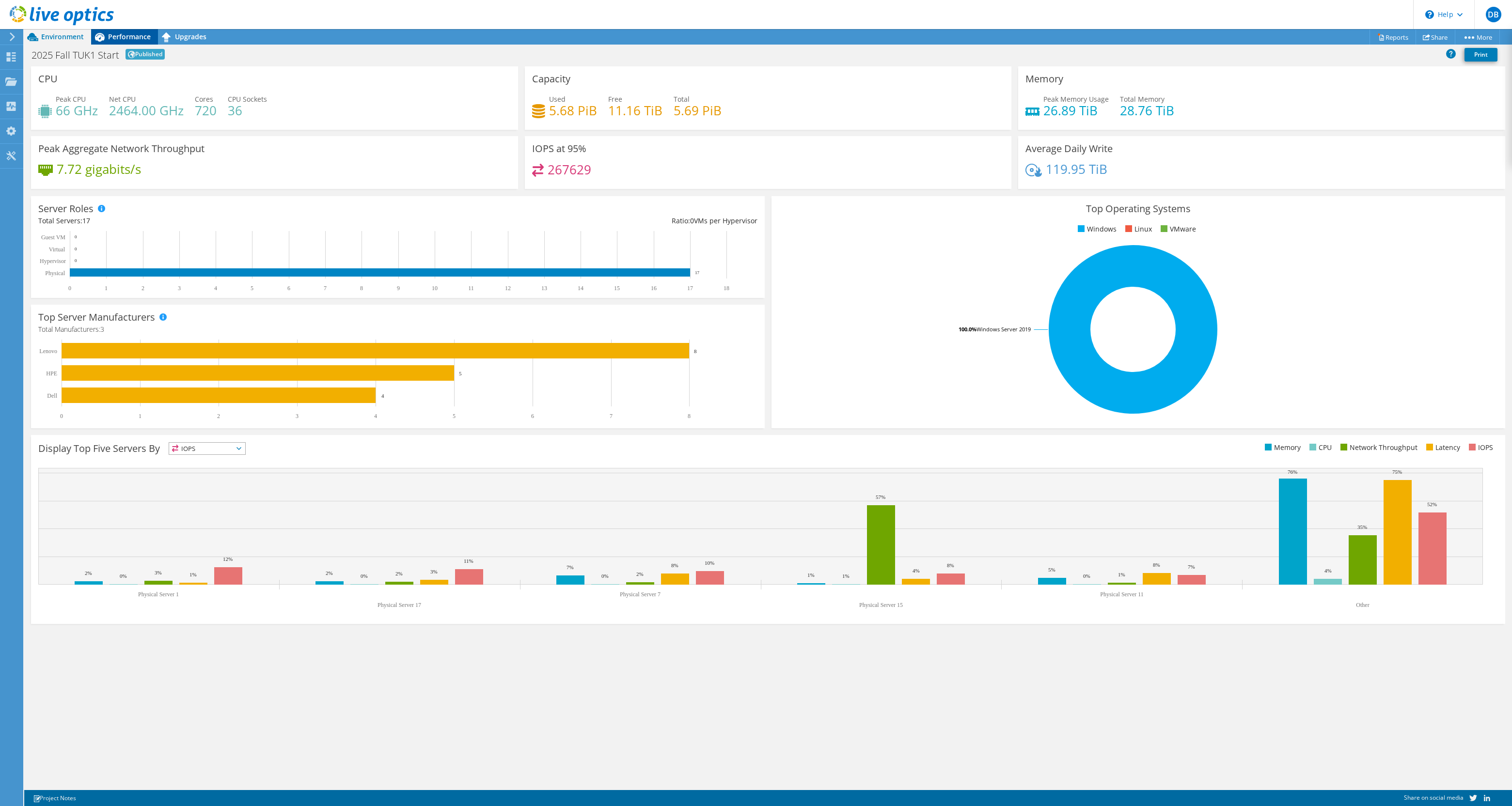
click at [123, 39] on span "Performance" at bounding box center [130, 37] width 43 height 9
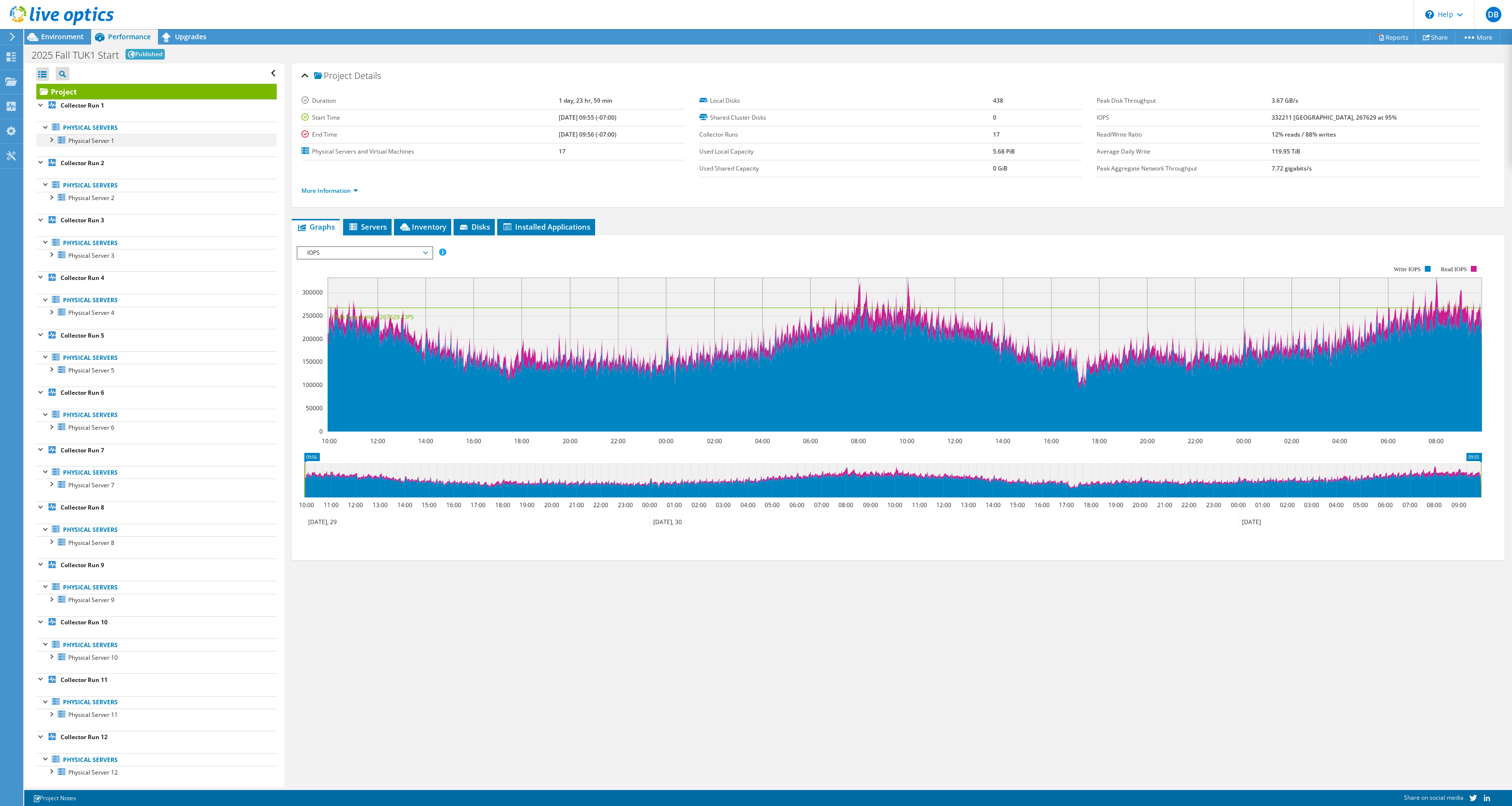
click at [52, 137] on div at bounding box center [50, 139] width 10 height 10
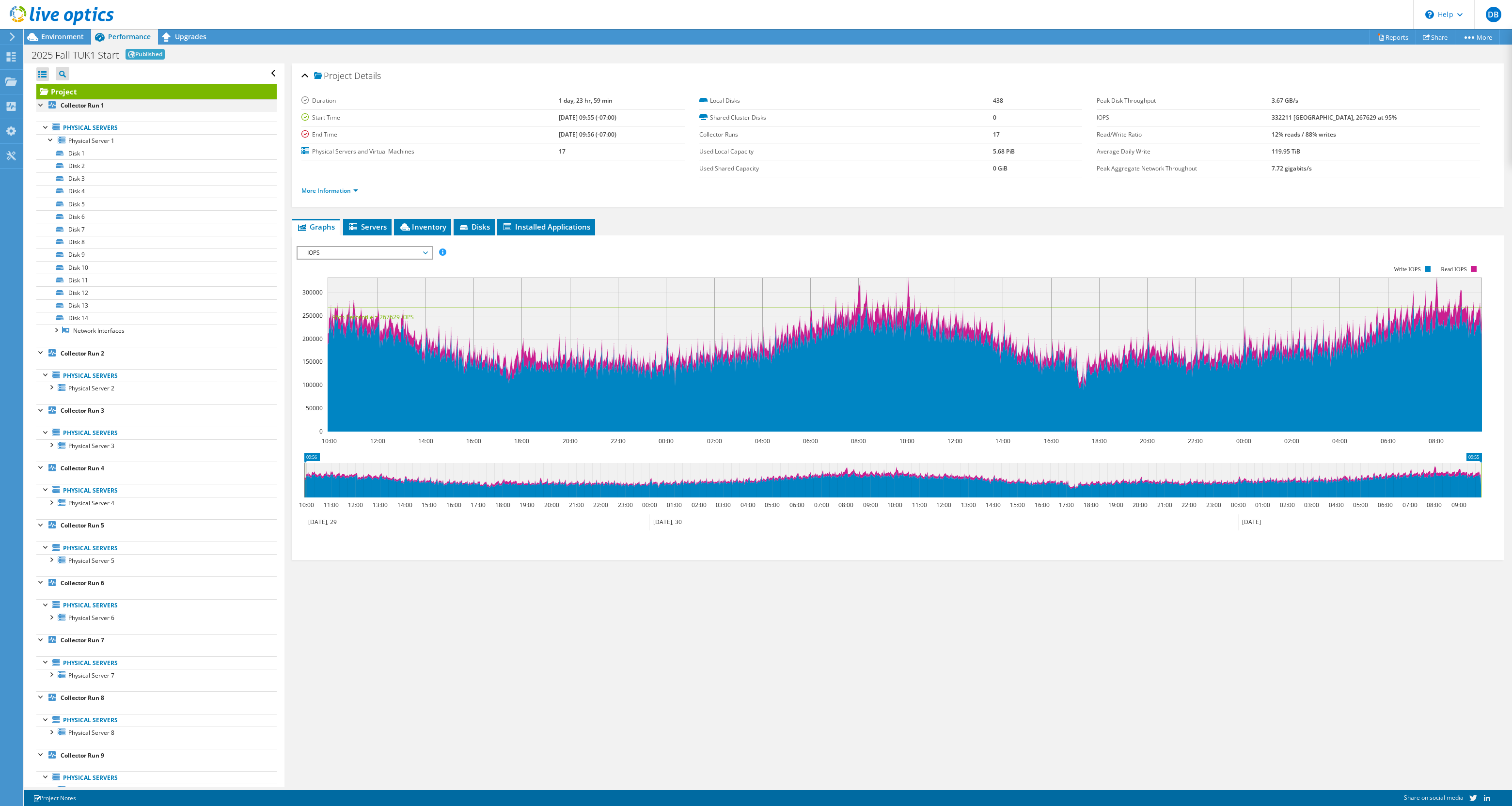
click at [41, 106] on div at bounding box center [41, 104] width 10 height 10
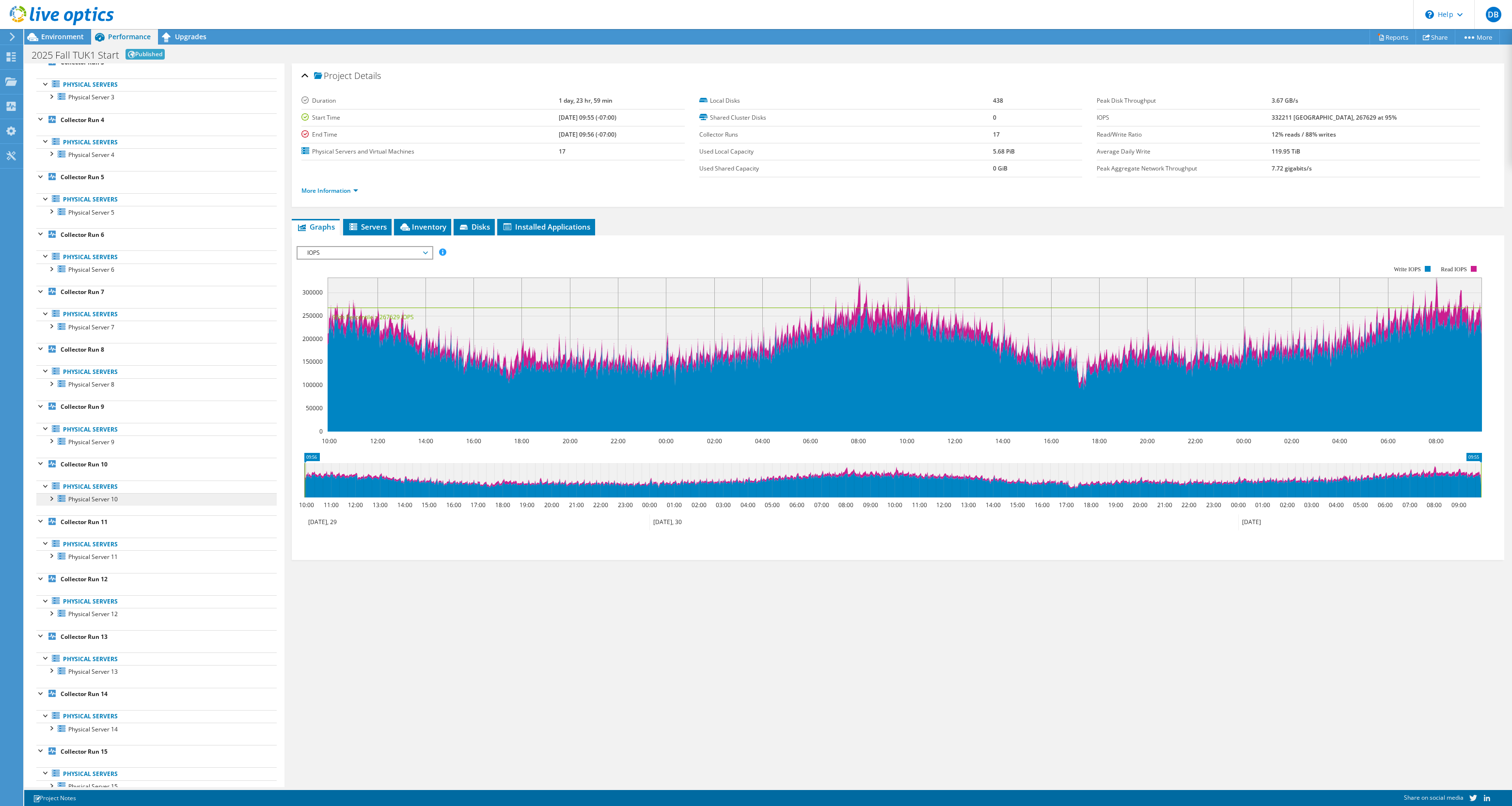
scroll to position [262, 0]
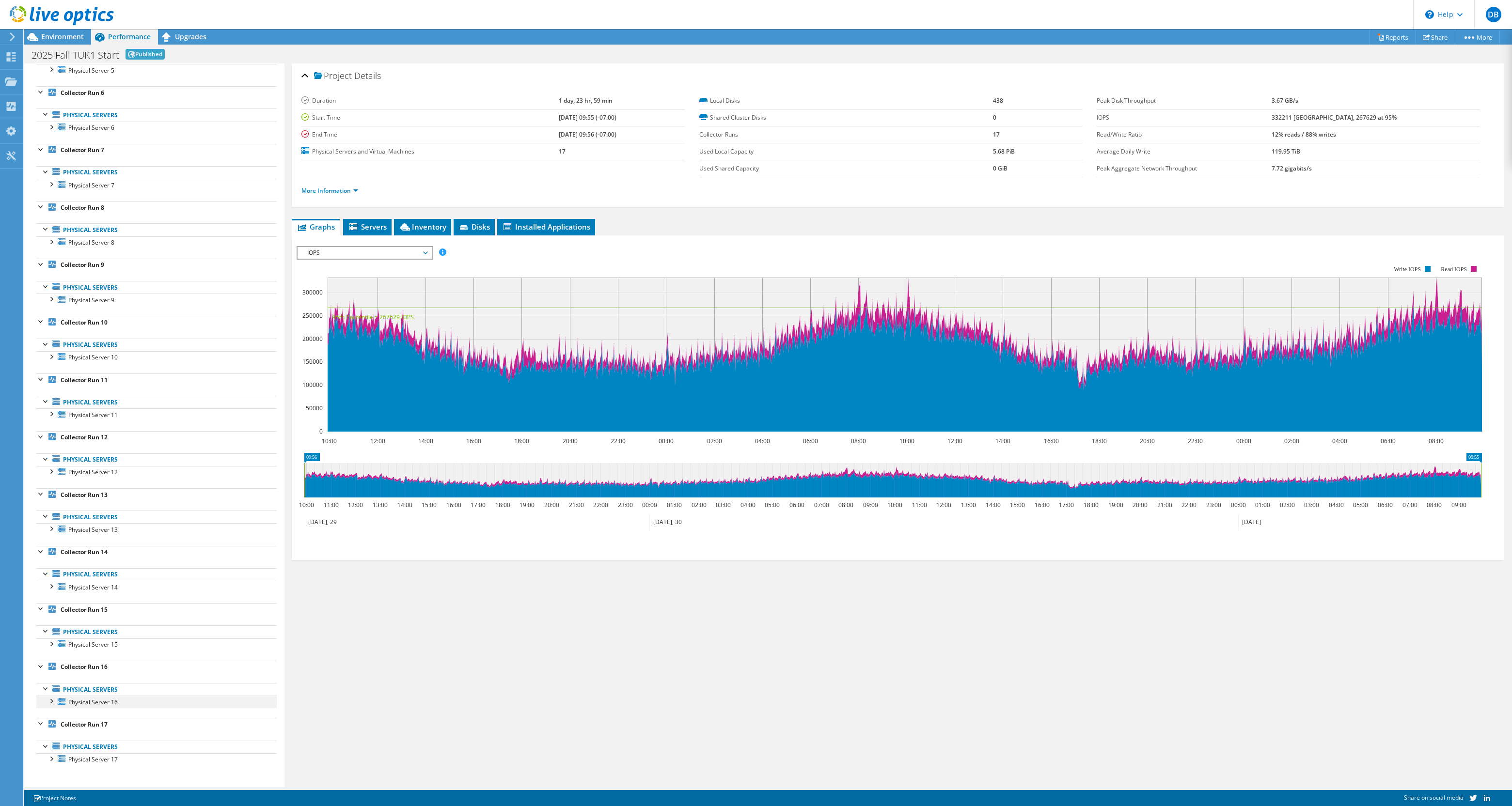
click at [52, 701] on div at bounding box center [50, 700] width 10 height 10
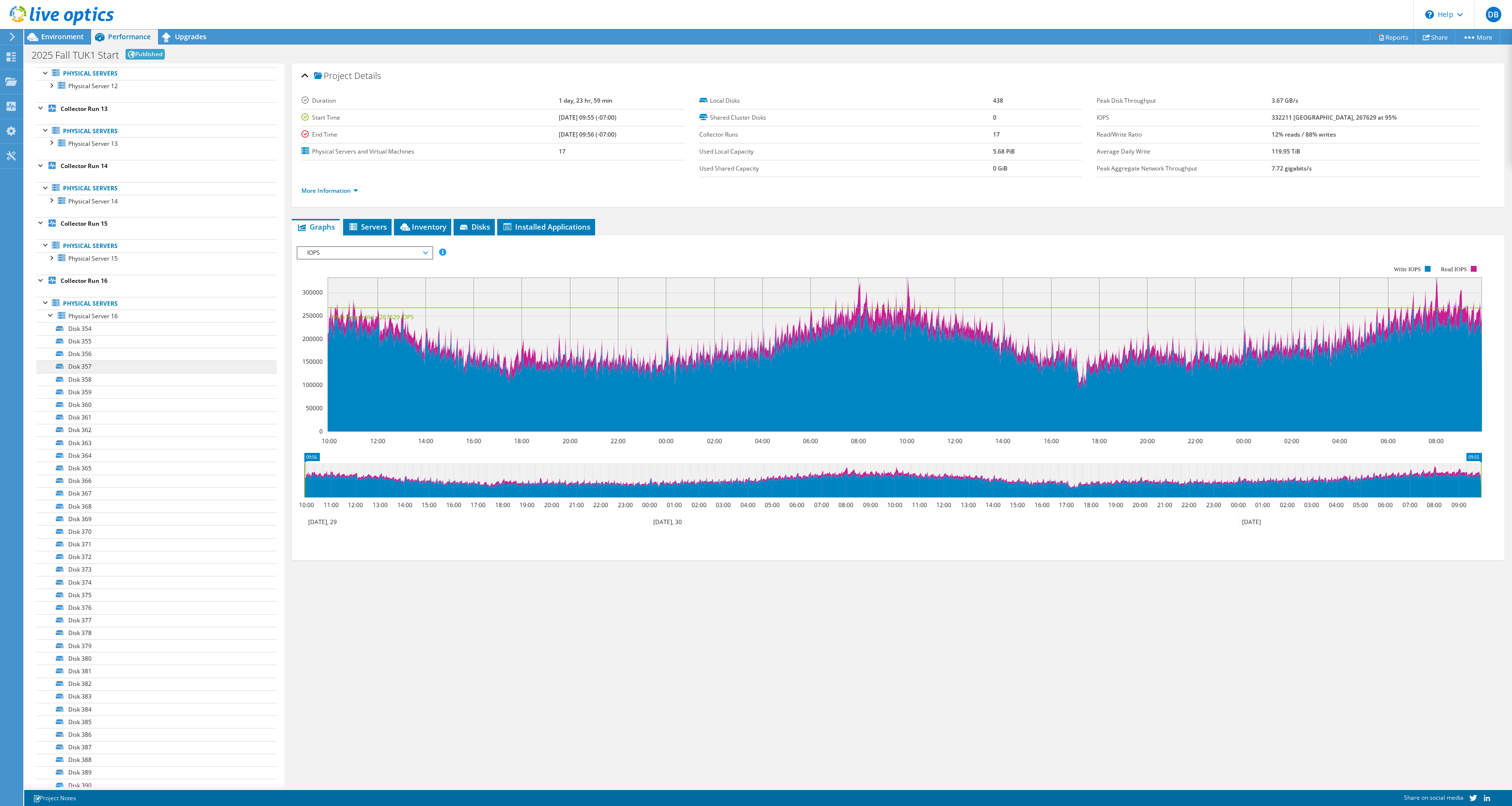
scroll to position [580, 0]
click at [44, 368] on div at bounding box center [46, 363] width 10 height 10
click at [54, 758] on div at bounding box center [50, 758] width 10 height 10
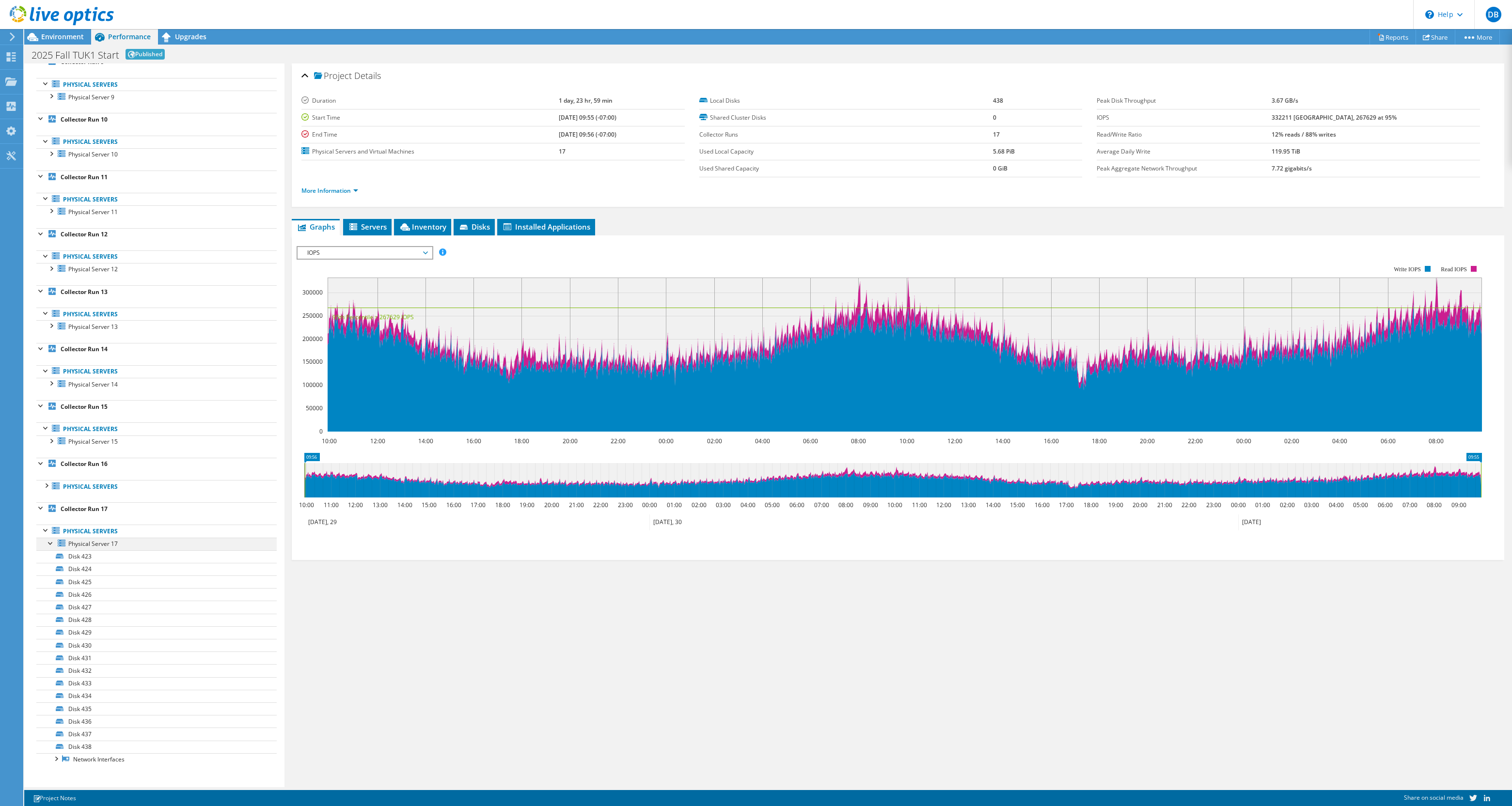
click at [50, 539] on div at bounding box center [50, 542] width 10 height 10
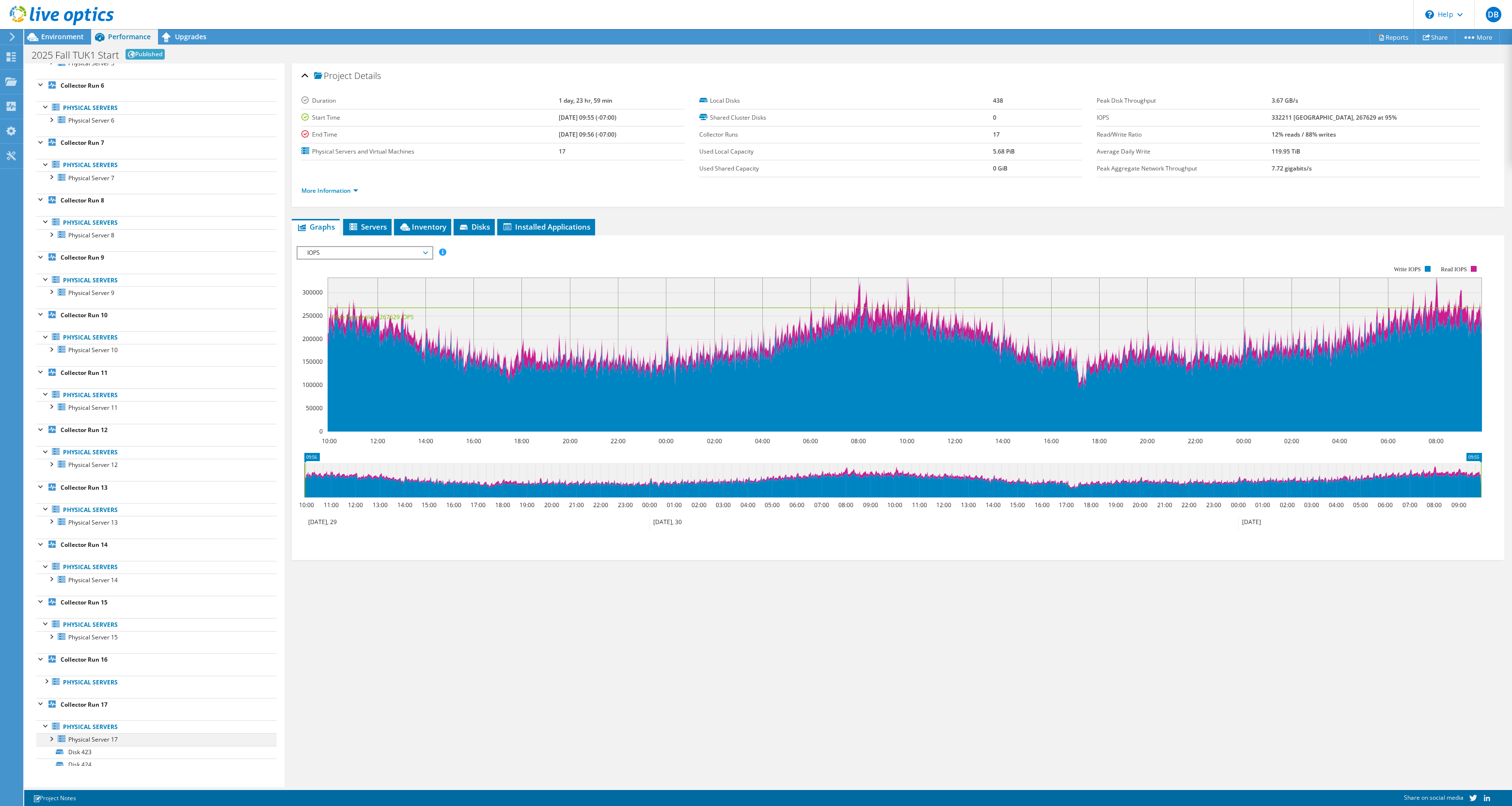
scroll to position [250, 0]
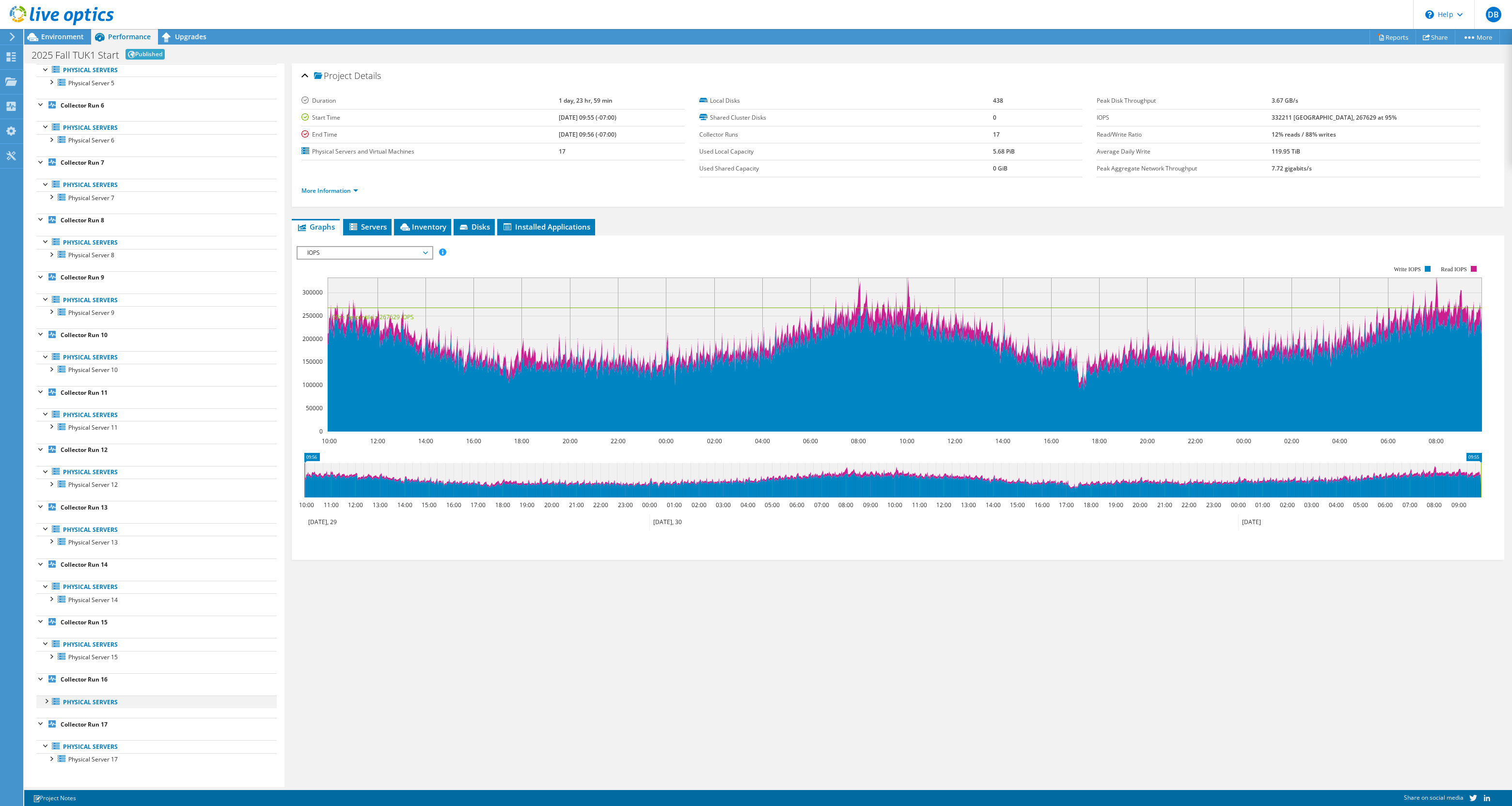
click at [47, 699] on div at bounding box center [46, 700] width 10 height 10
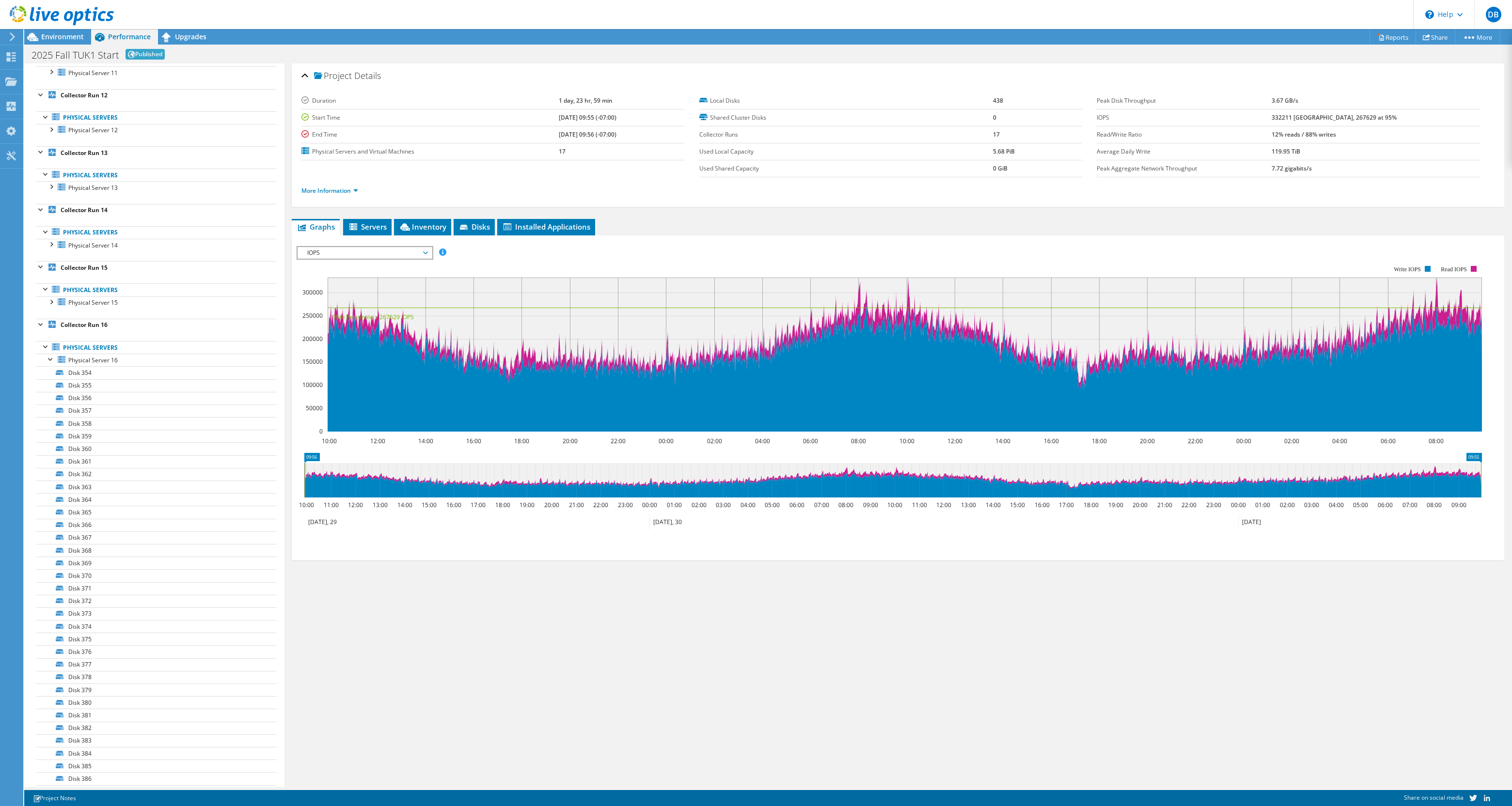
scroll to position [594, 0]
click at [86, 382] on link "Disk 354" at bounding box center [156, 376] width 241 height 13
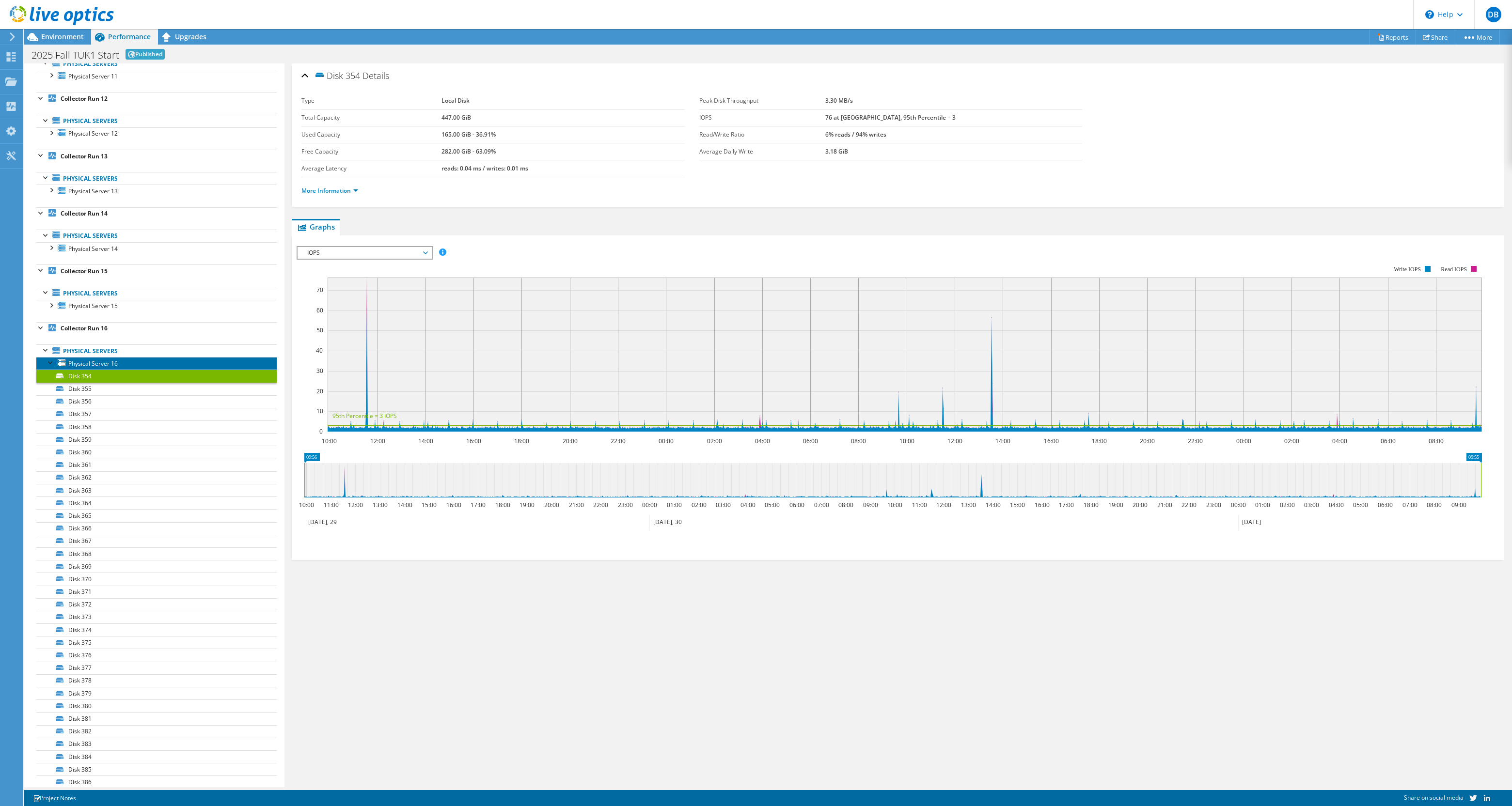
click at [76, 368] on span "Physical Server 16" at bounding box center [93, 364] width 50 height 8
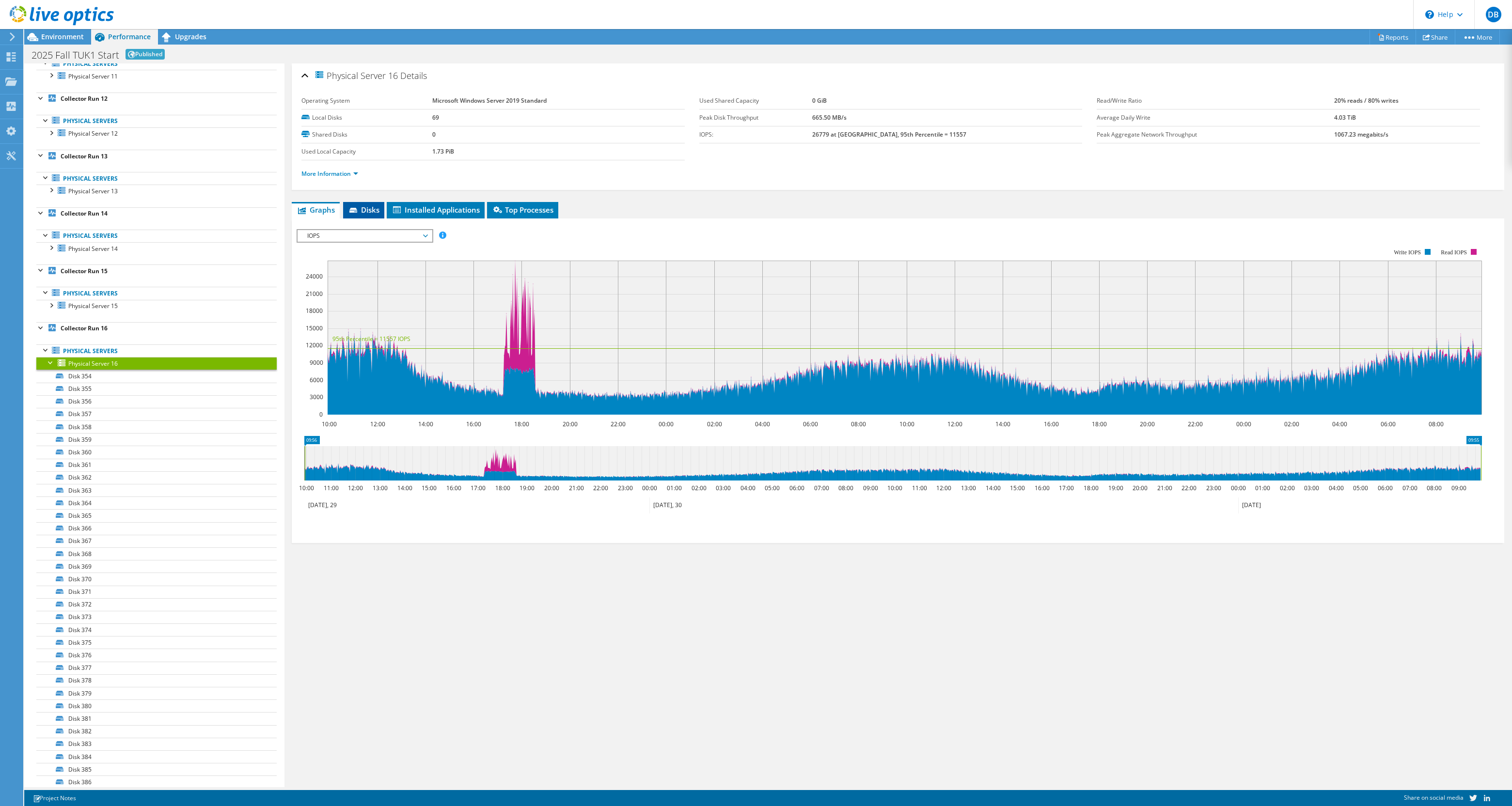
click at [373, 213] on span "Disks" at bounding box center [364, 210] width 32 height 10
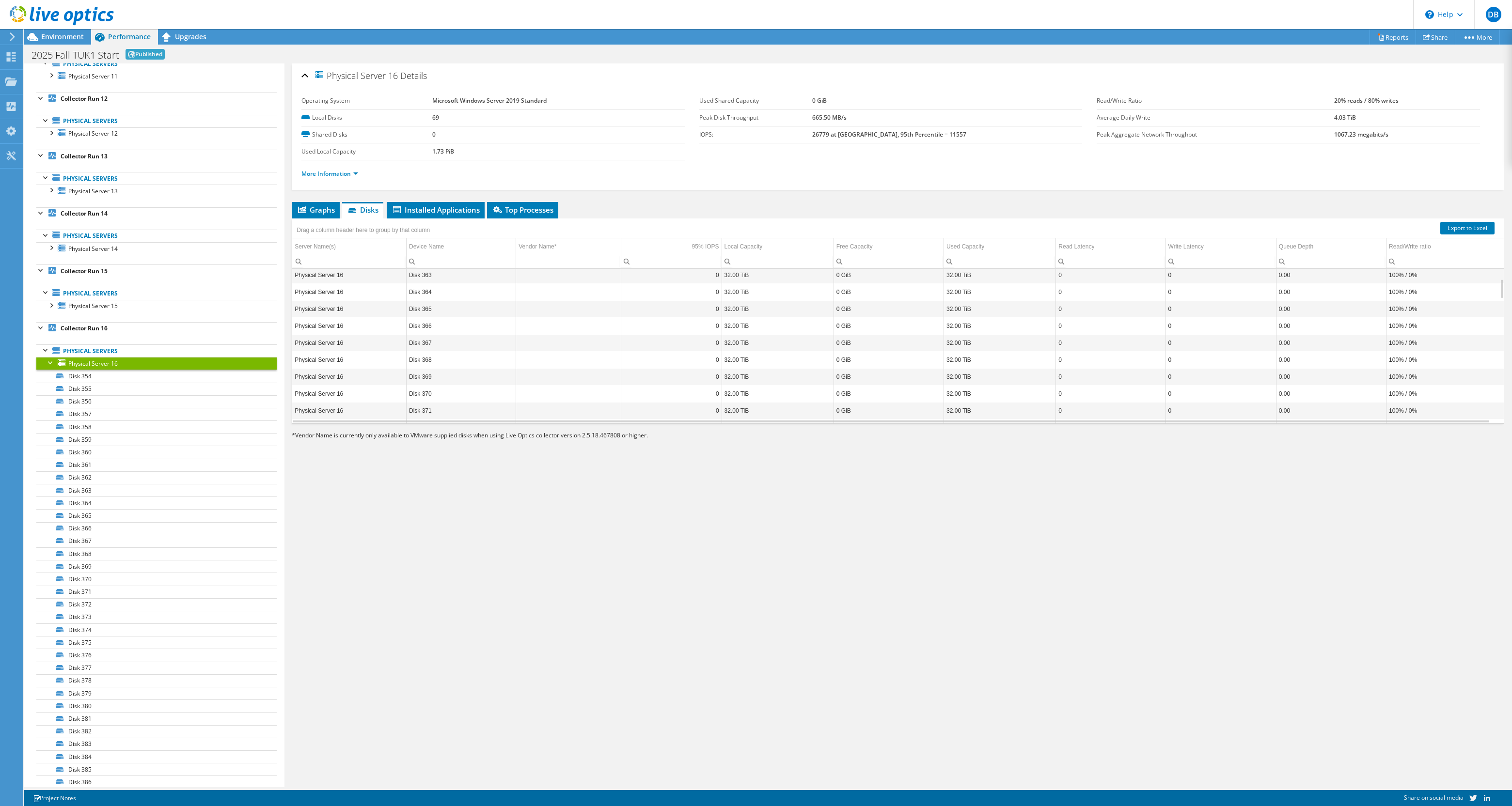
scroll to position [233, 0]
click at [192, 662] on link "Disk 376" at bounding box center [156, 655] width 241 height 13
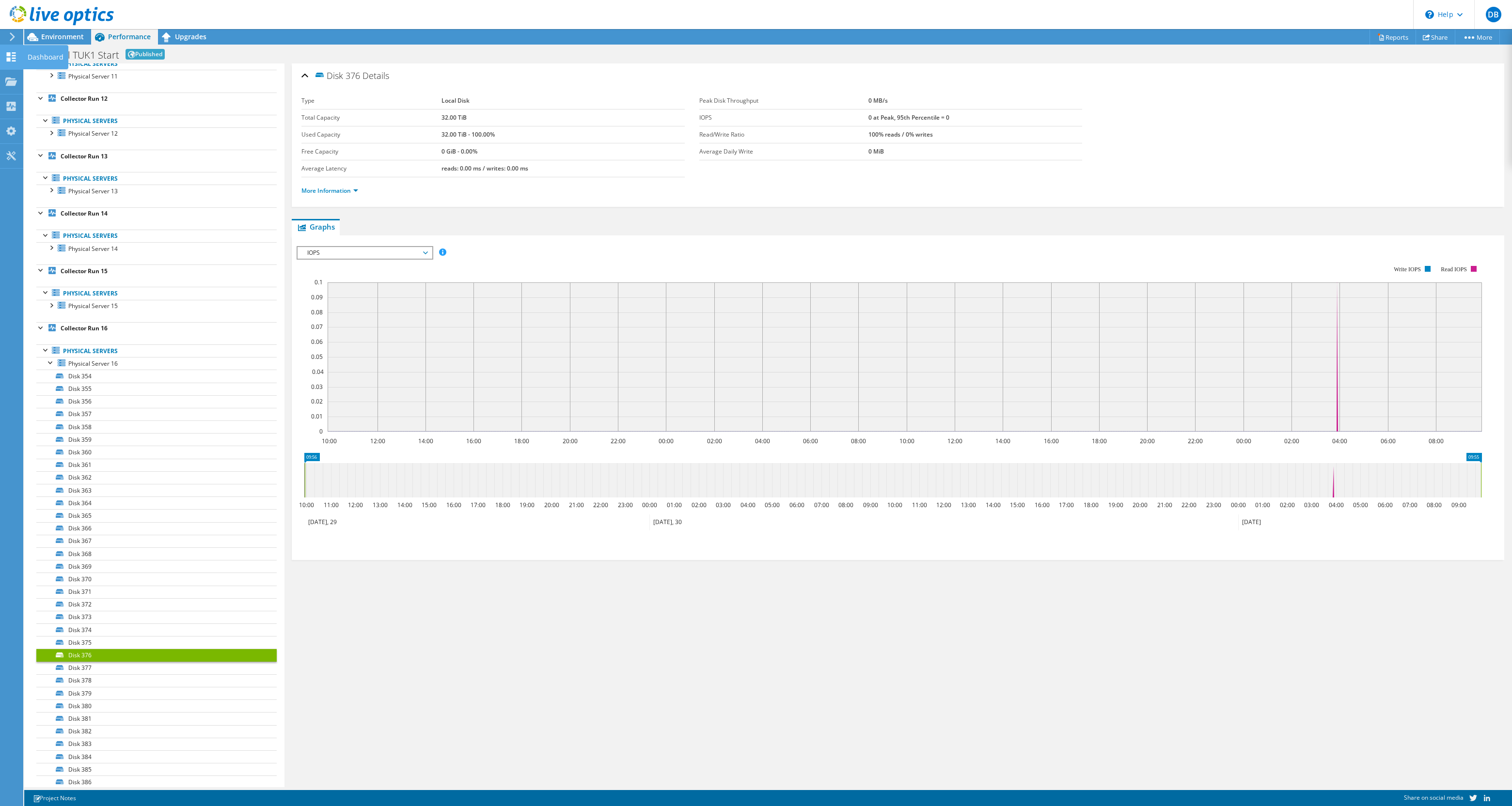
click at [12, 54] on icon at bounding box center [11, 57] width 12 height 9
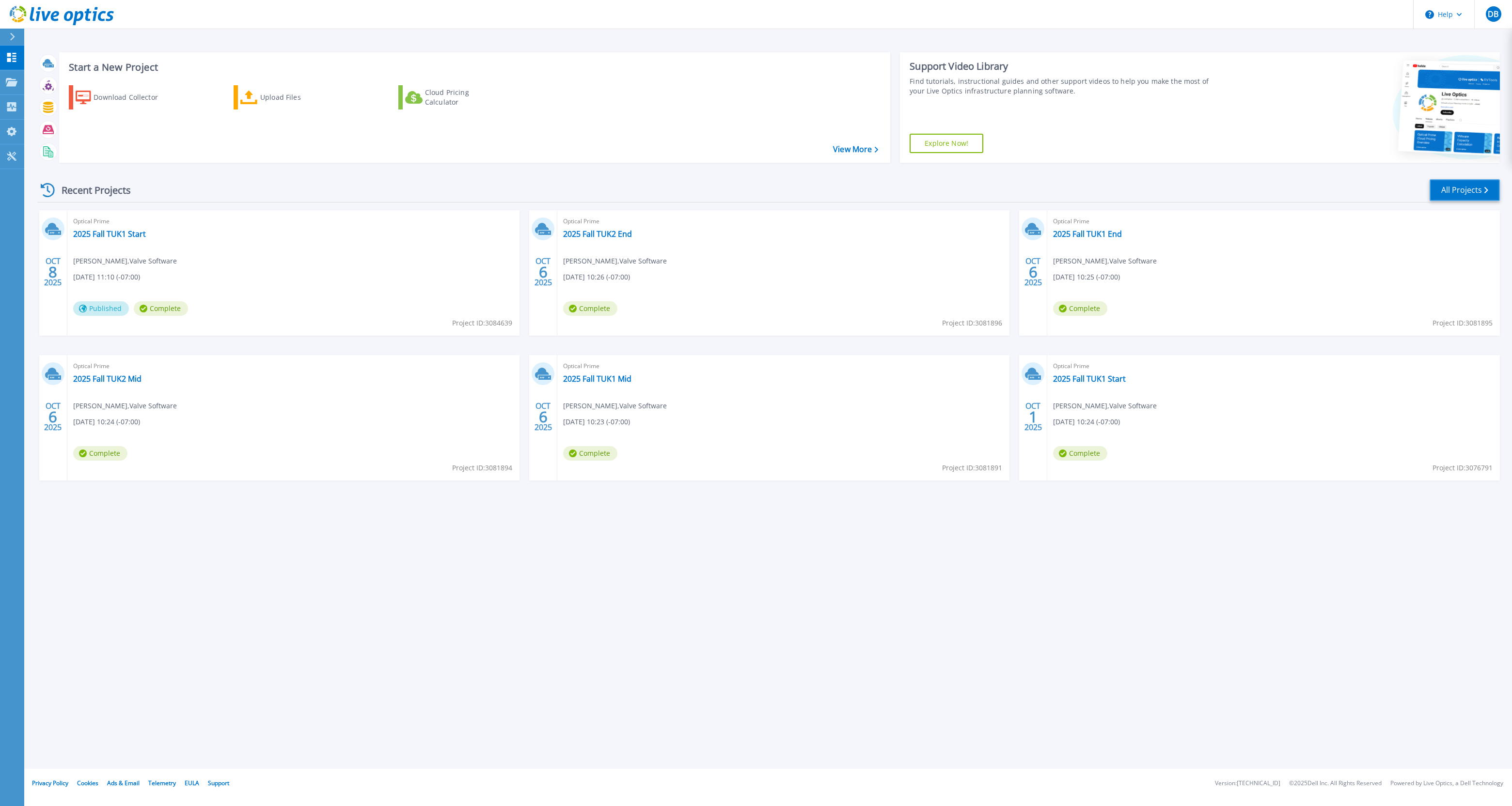
click at [1448, 185] on link "All Projects" at bounding box center [1465, 190] width 70 height 22
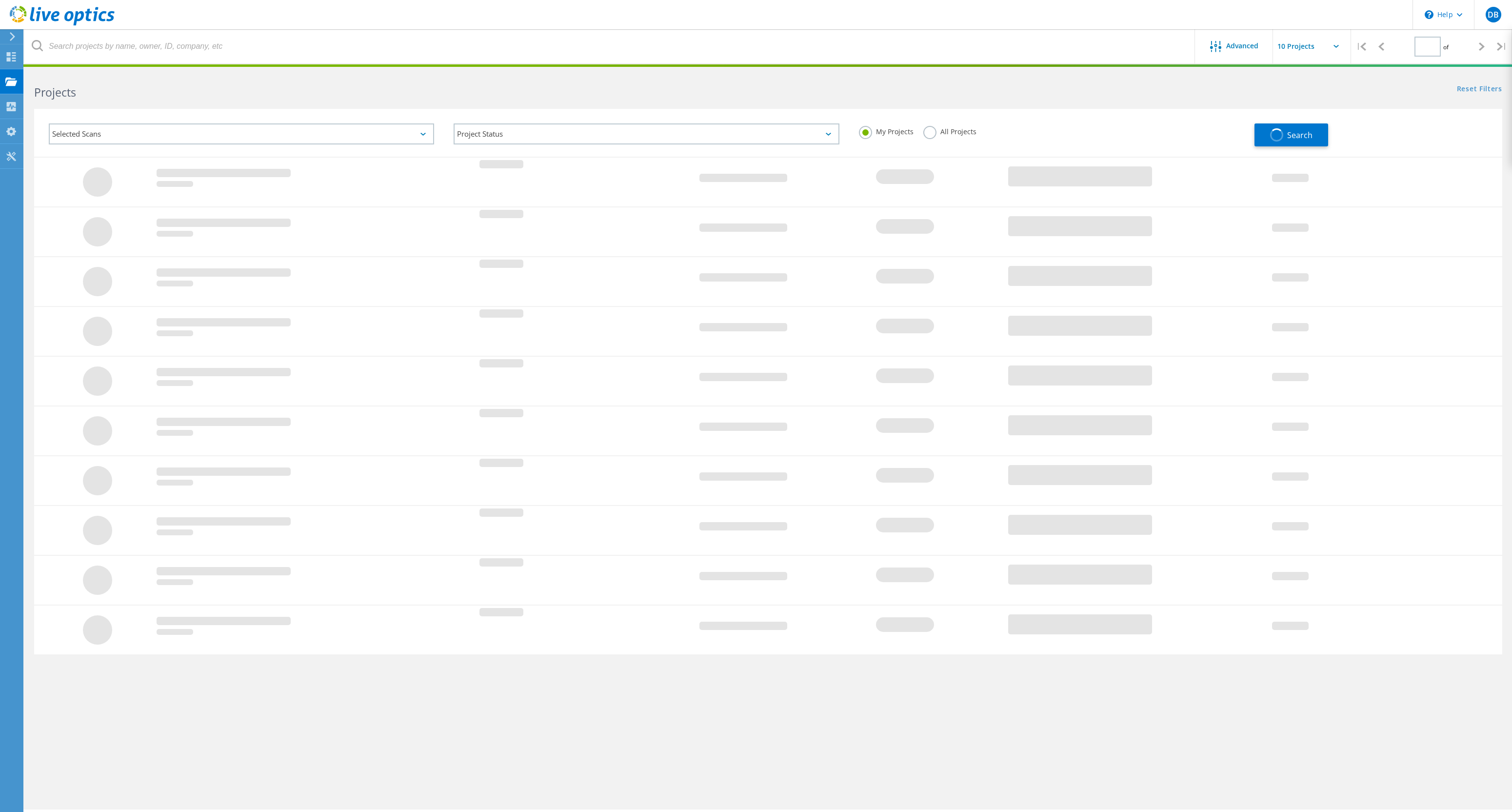
type input "1"
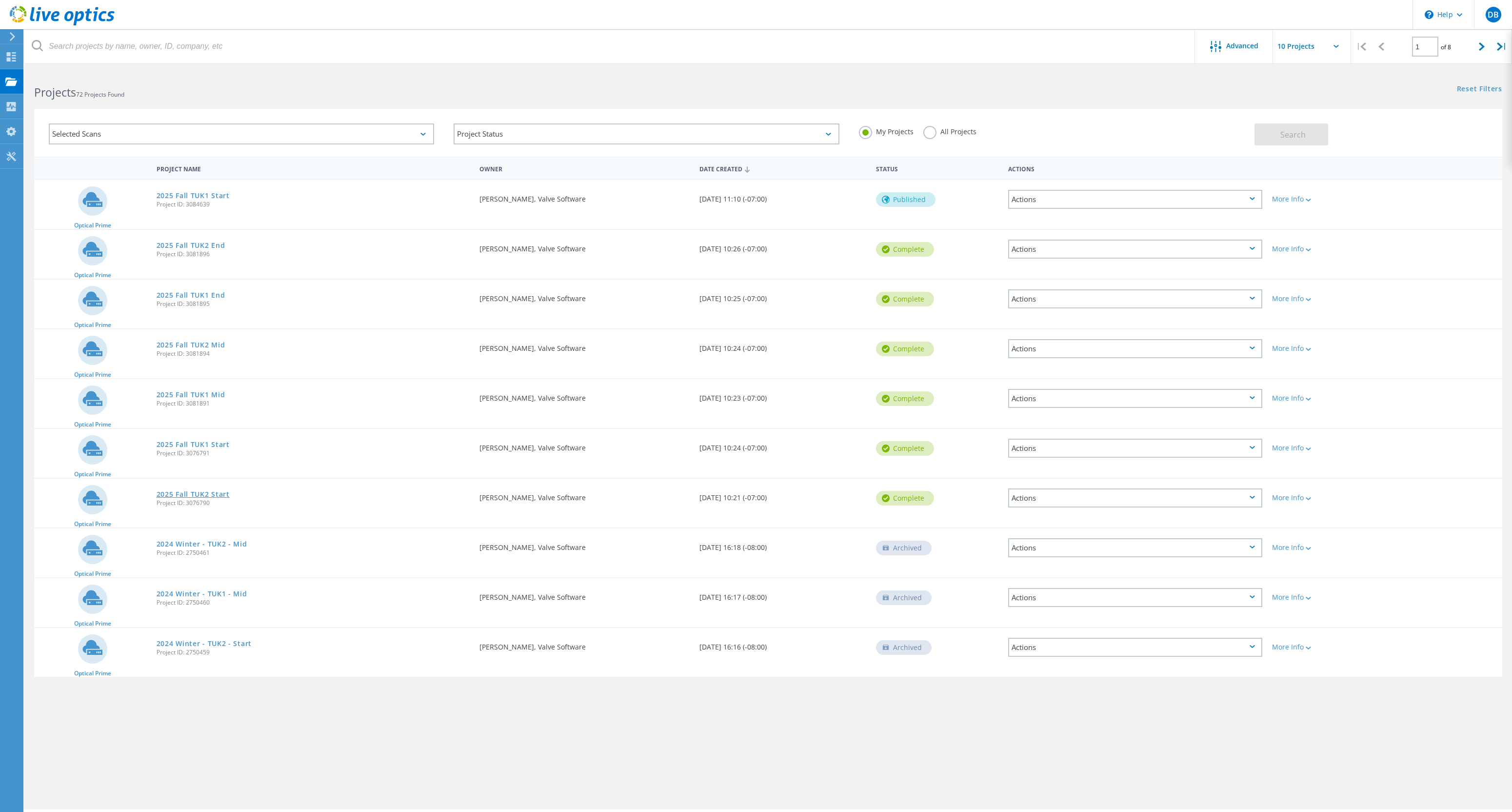
click at [169, 491] on link "2025 Fall TUK2 Start" at bounding box center [193, 494] width 73 height 7
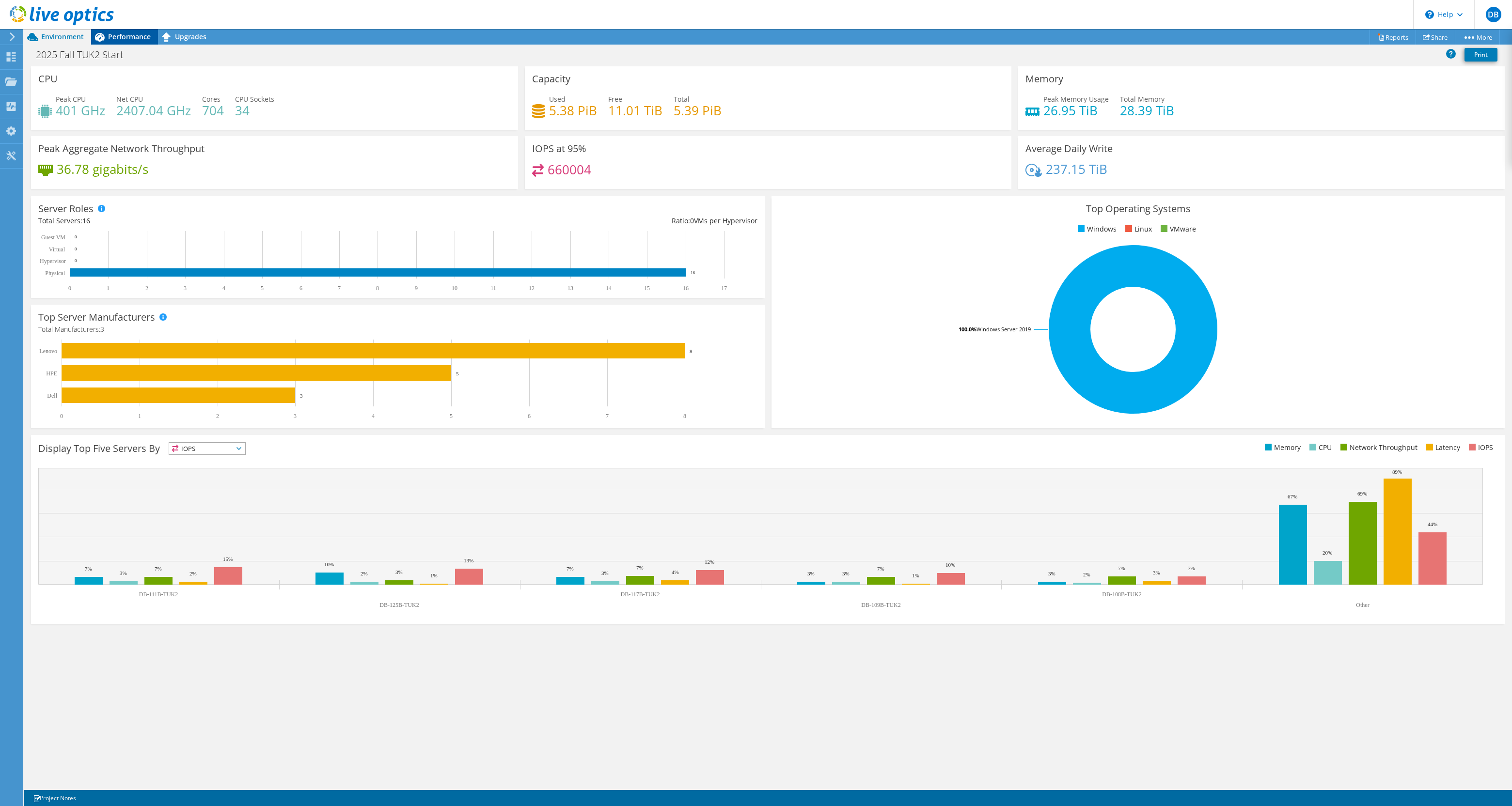
click at [125, 38] on span "Performance" at bounding box center [130, 37] width 43 height 9
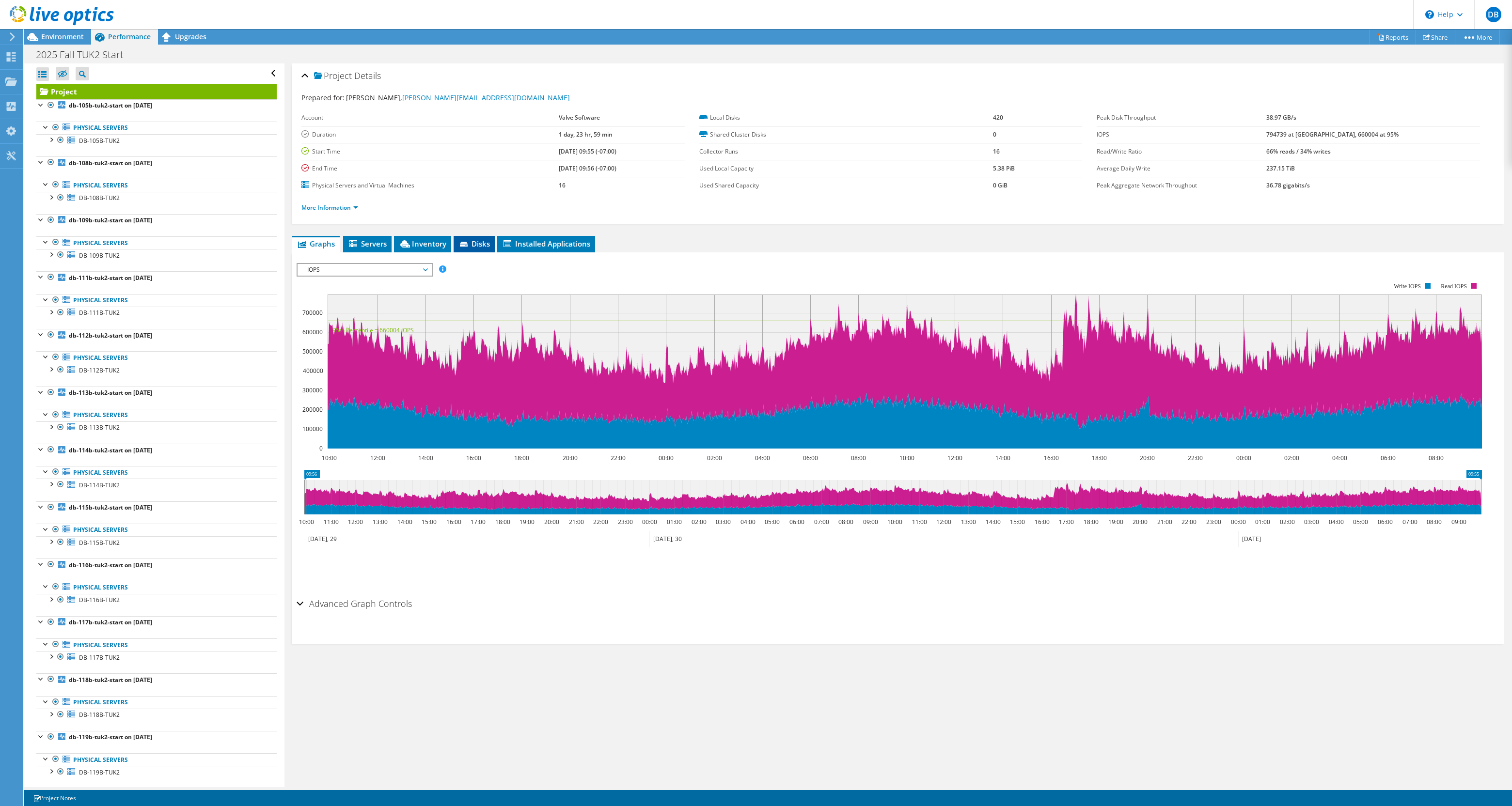
click at [464, 248] on icon at bounding box center [464, 245] width 10 height 6
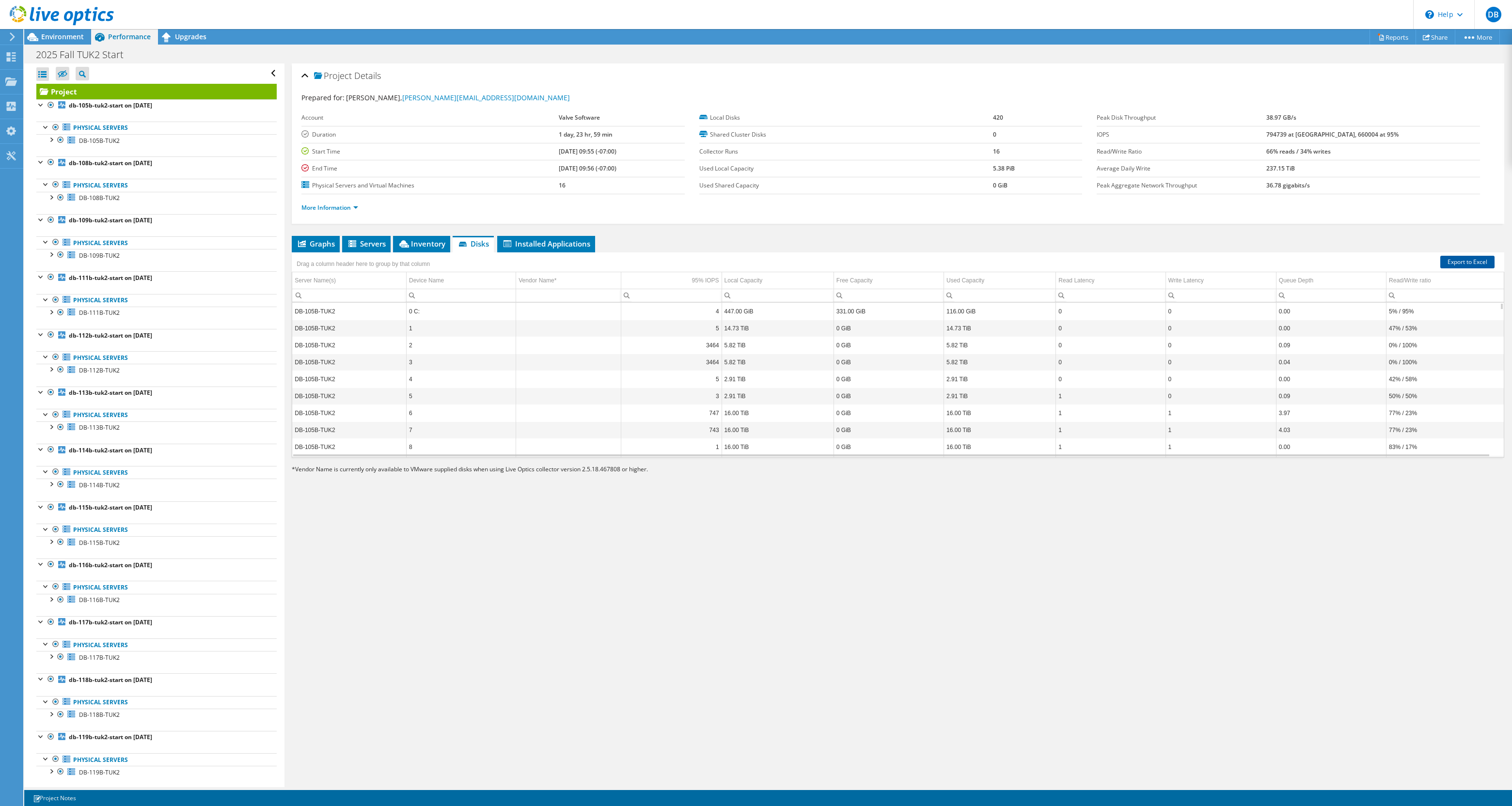
click at [1453, 260] on link "Export to Excel" at bounding box center [1467, 262] width 54 height 13
click at [1145, 509] on div "Project Details Prepared for: [PERSON_NAME], [PERSON_NAME][EMAIL_ADDRESS][DOMAI…" at bounding box center [898, 425] width 1228 height 724
